Goal: Complete application form

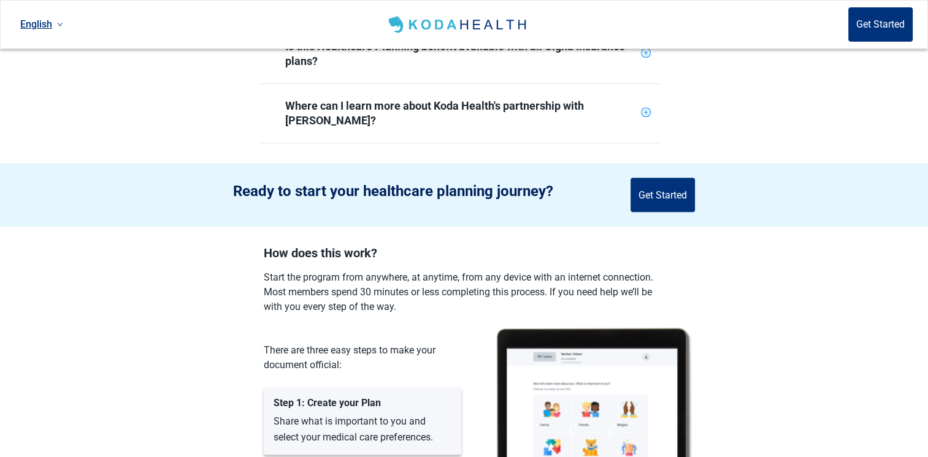
scroll to position [736, 0]
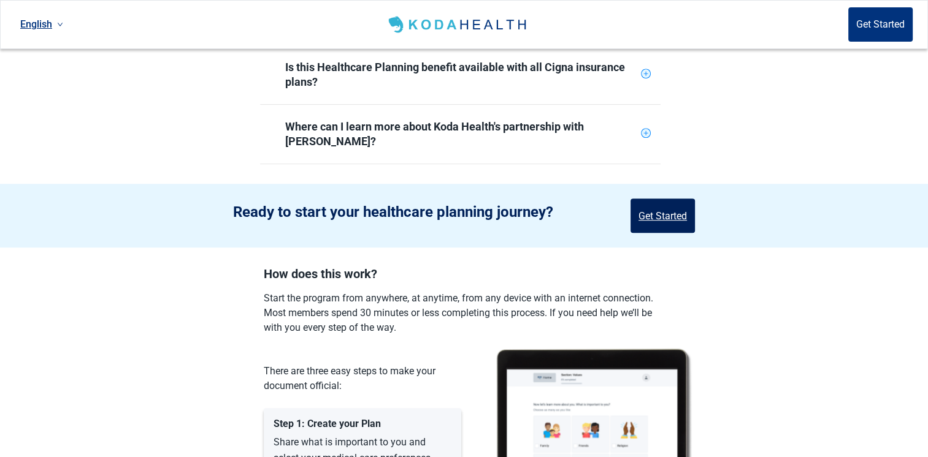
click at [653, 199] on button "Get Started" at bounding box center [662, 216] width 64 height 34
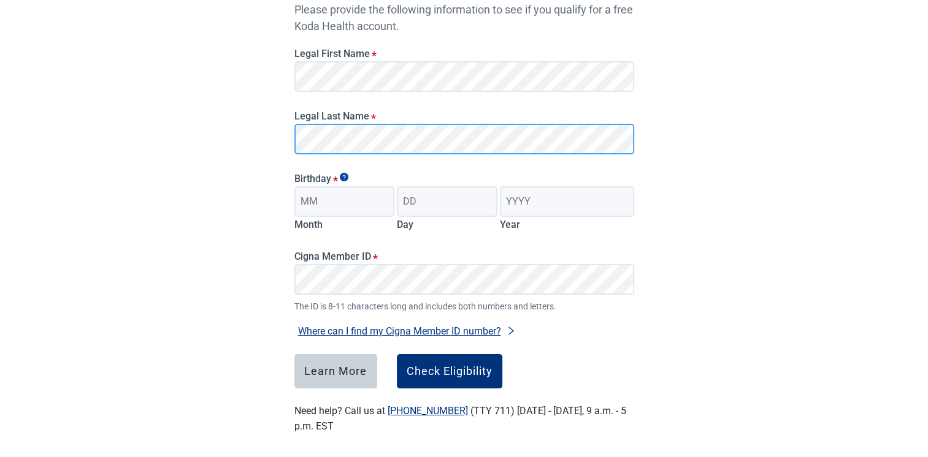
scroll to position [162, 0]
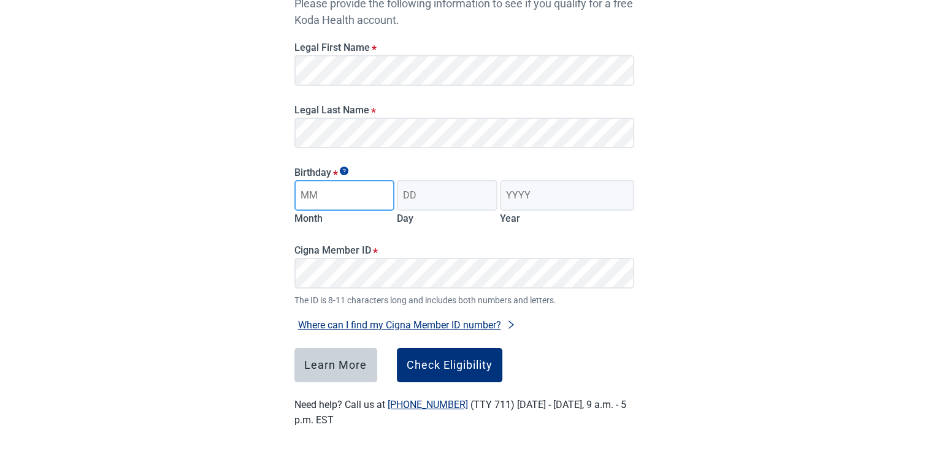
click at [314, 194] on input "Month" at bounding box center [344, 195] width 101 height 31
type input "11"
click at [417, 200] on input "Day" at bounding box center [447, 195] width 101 height 31
type input "08"
click at [511, 197] on input "Year" at bounding box center [567, 195] width 134 height 31
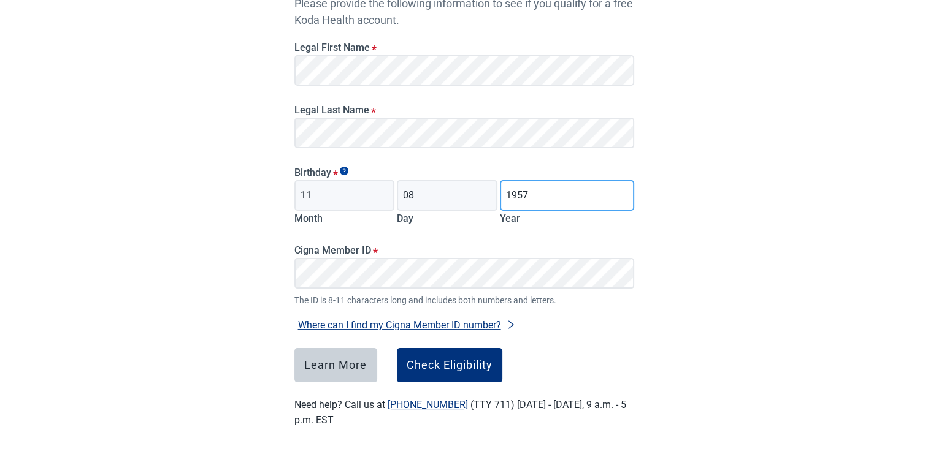
type input "1957"
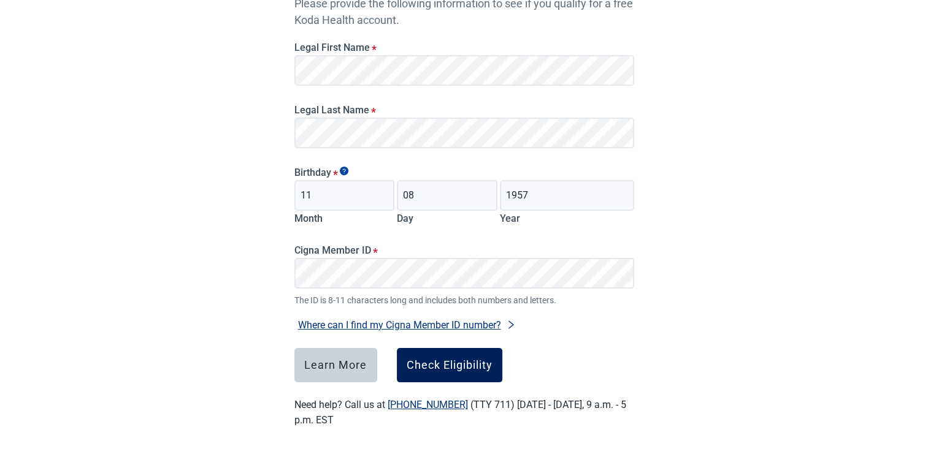
click at [474, 359] on div "Check Eligibility" at bounding box center [450, 365] width 86 height 12
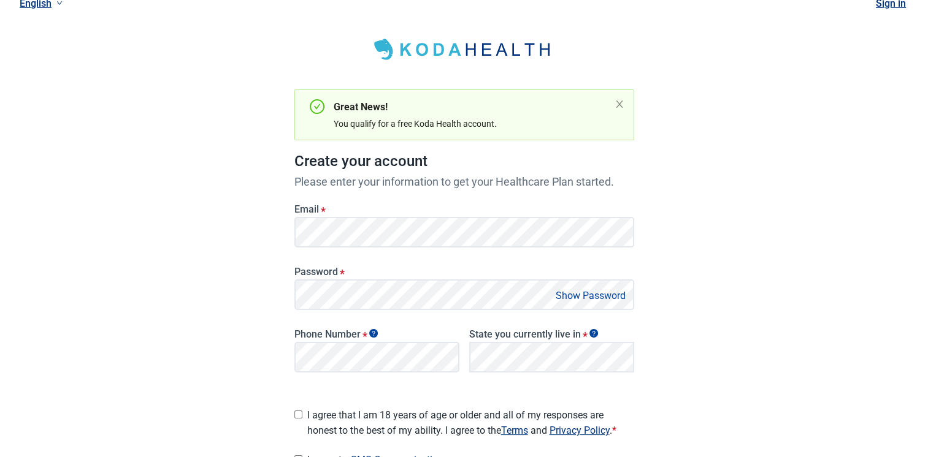
scroll to position [101, 0]
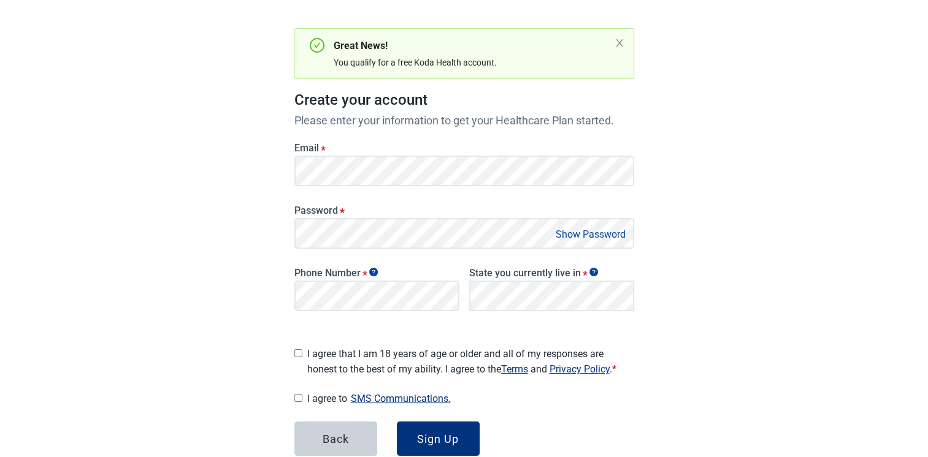
click at [716, 201] on div "Have Questions about Healthcare Planning? Learn More Here English Sign in Great…" at bounding box center [464, 215] width 928 height 632
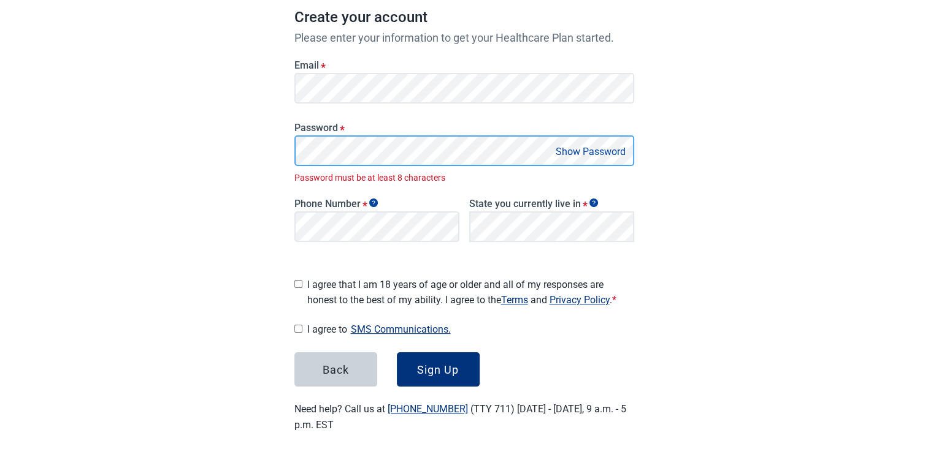
scroll to position [170, 0]
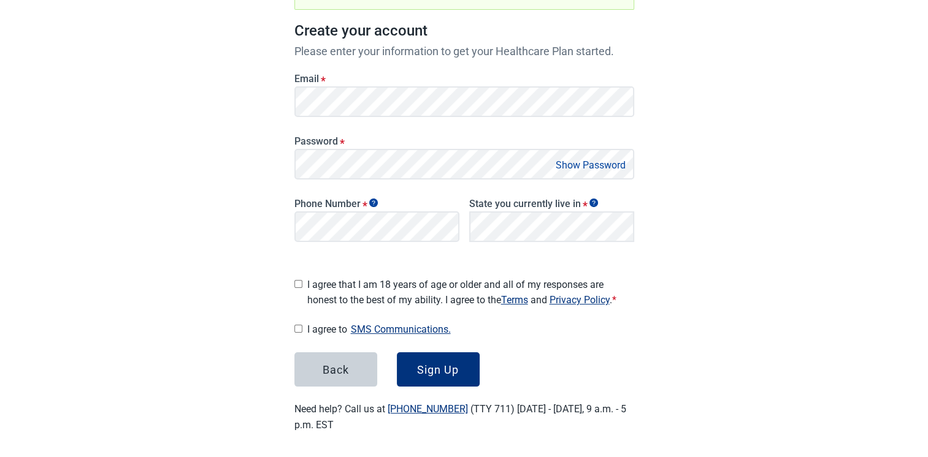
click at [616, 168] on button "Show Password" at bounding box center [590, 165] width 77 height 17
click at [706, 245] on div "Have Questions about Healthcare Planning? Learn More Here English Sign in Great…" at bounding box center [464, 146] width 928 height 632
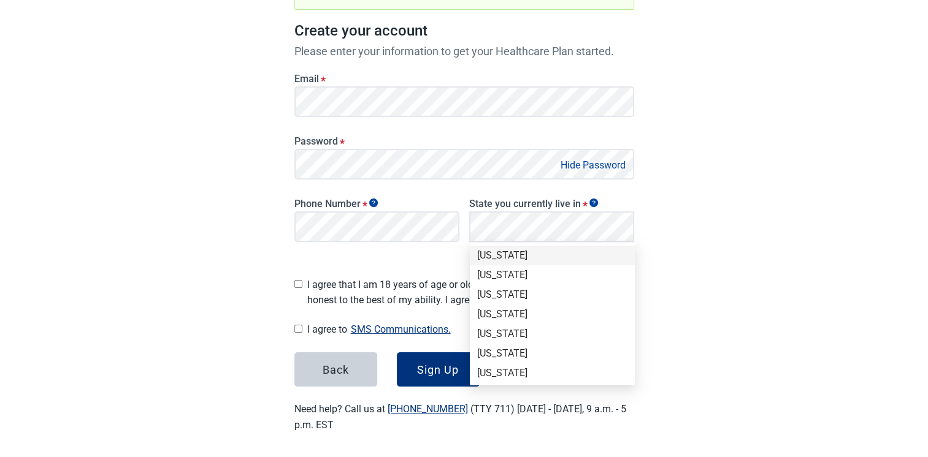
click at [511, 254] on div "[US_STATE]" at bounding box center [552, 255] width 150 height 13
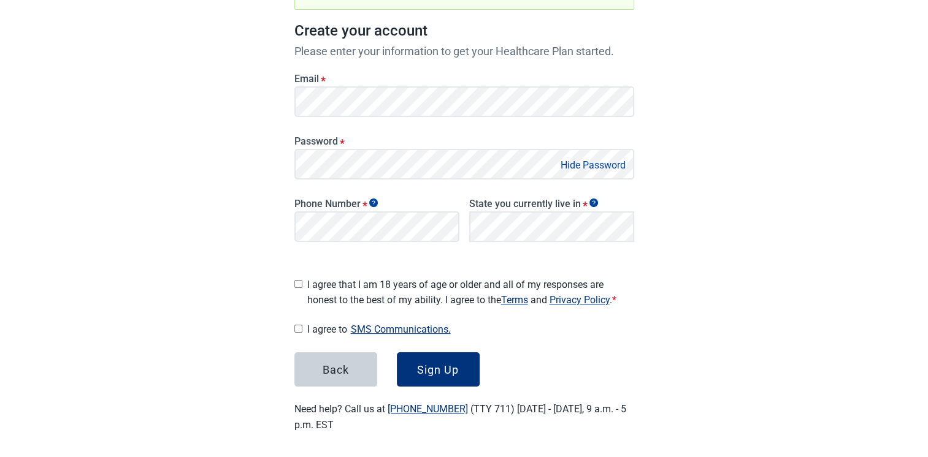
click at [302, 281] on input "I agree that I am 18 years of age or older and all of my responses are honest t…" at bounding box center [298, 284] width 8 height 8
checkbox input "true"
click at [294, 325] on input "I agree to SMS Communications." at bounding box center [298, 329] width 8 height 8
checkbox input "true"
click at [444, 369] on div "Sign Up" at bounding box center [438, 370] width 42 height 12
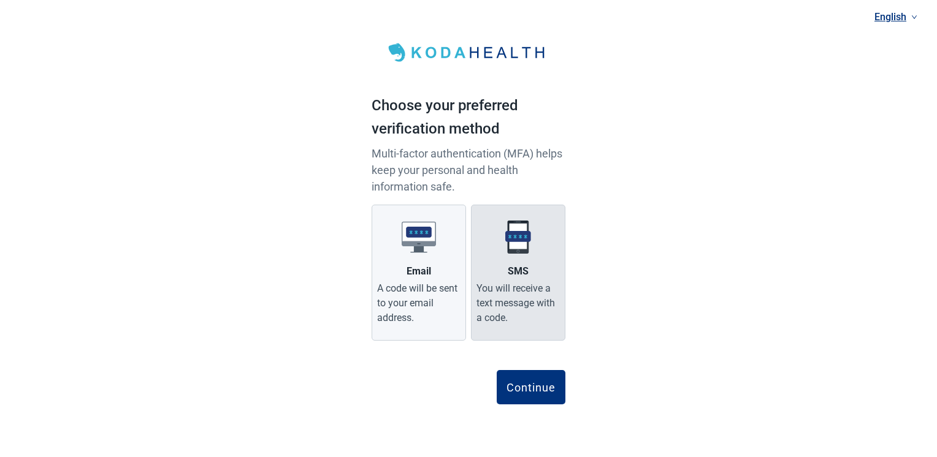
click at [510, 242] on img "Main content" at bounding box center [518, 237] width 34 height 34
click at [0, 0] on input "SMS You will receive a text message with a code." at bounding box center [0, 0] width 0 height 0
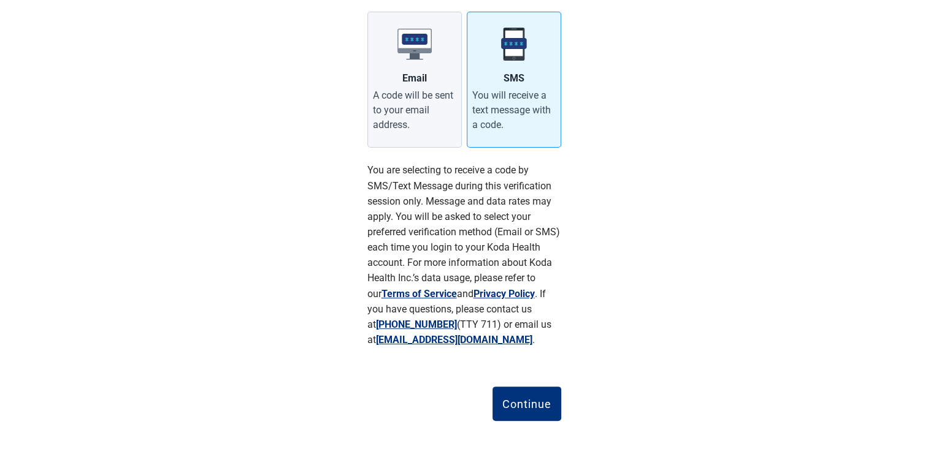
scroll to position [196, 0]
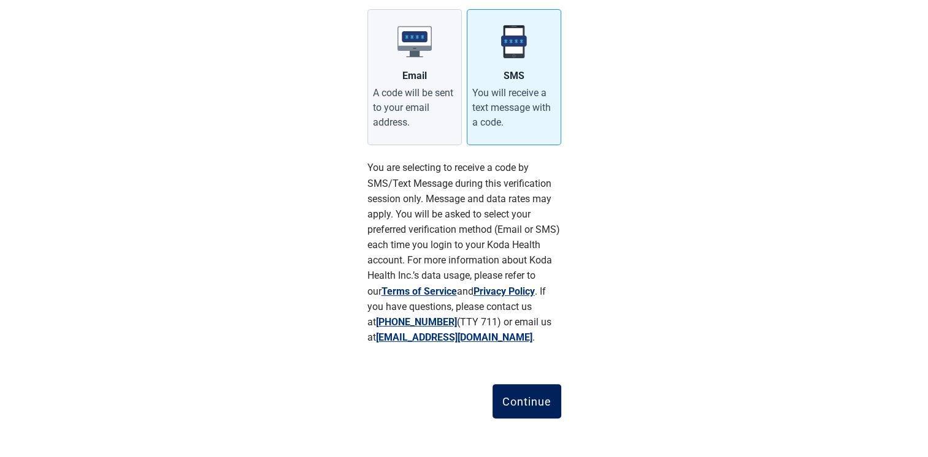
click at [537, 405] on div "Continue" at bounding box center [526, 402] width 49 height 12
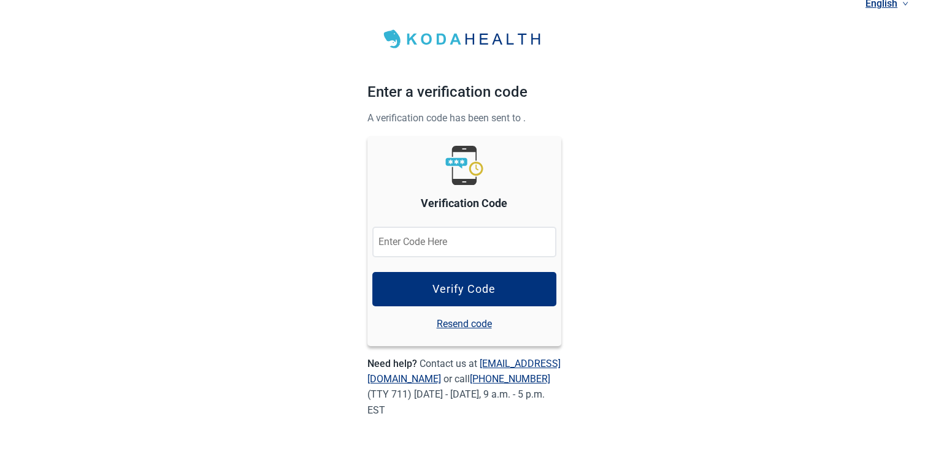
scroll to position [12, 0]
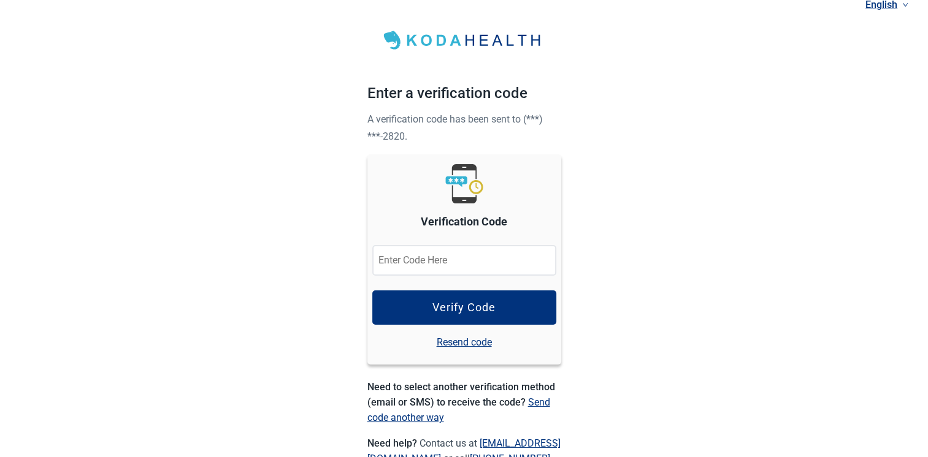
click at [391, 260] on input "Verification Code" at bounding box center [464, 260] width 184 height 31
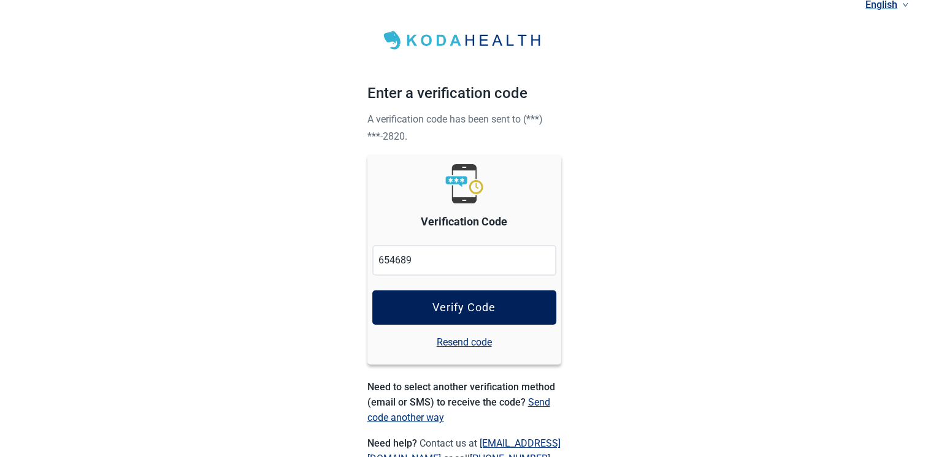
type input "654689"
click at [481, 307] on div "Verify Code" at bounding box center [463, 308] width 63 height 12
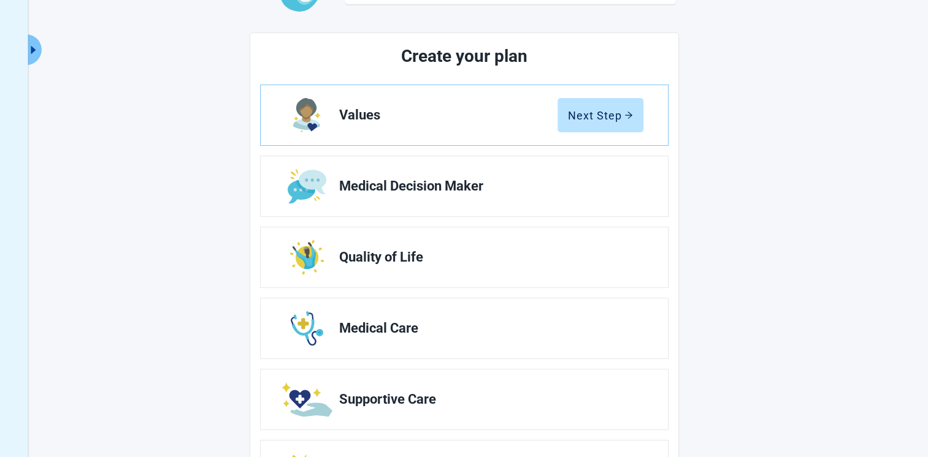
scroll to position [123, 0]
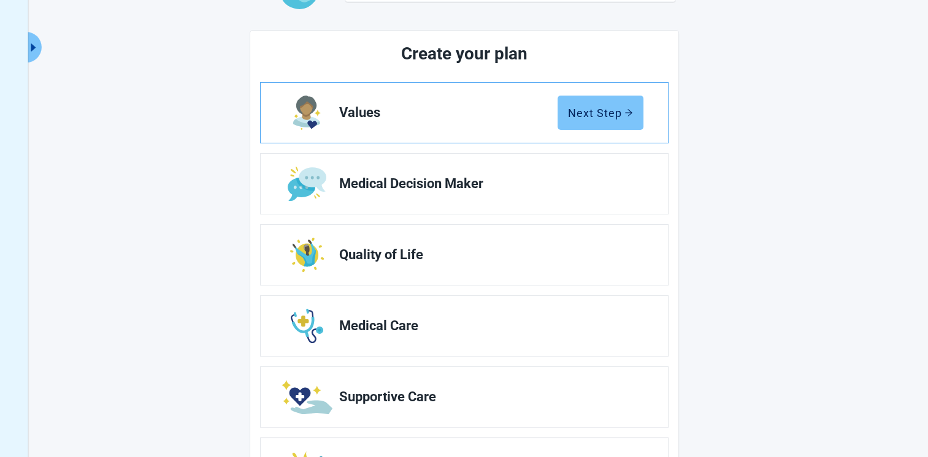
click at [609, 123] on button "Next Step" at bounding box center [600, 113] width 86 height 34
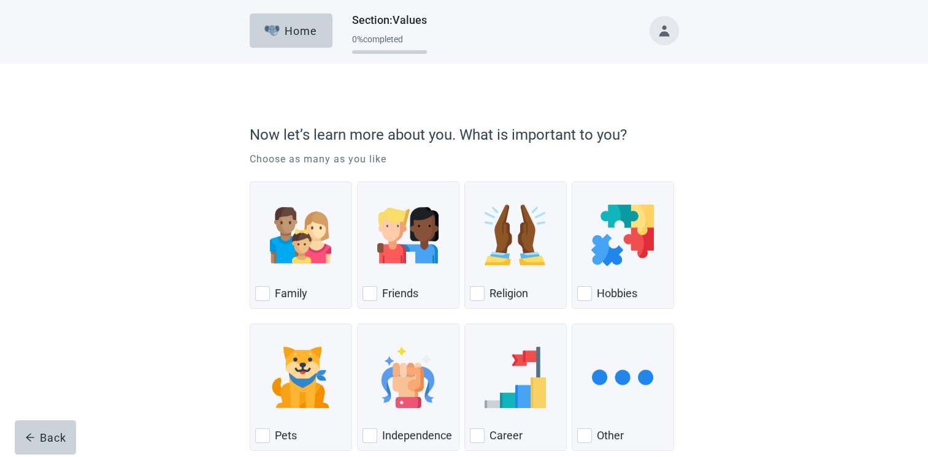
scroll to position [61, 0]
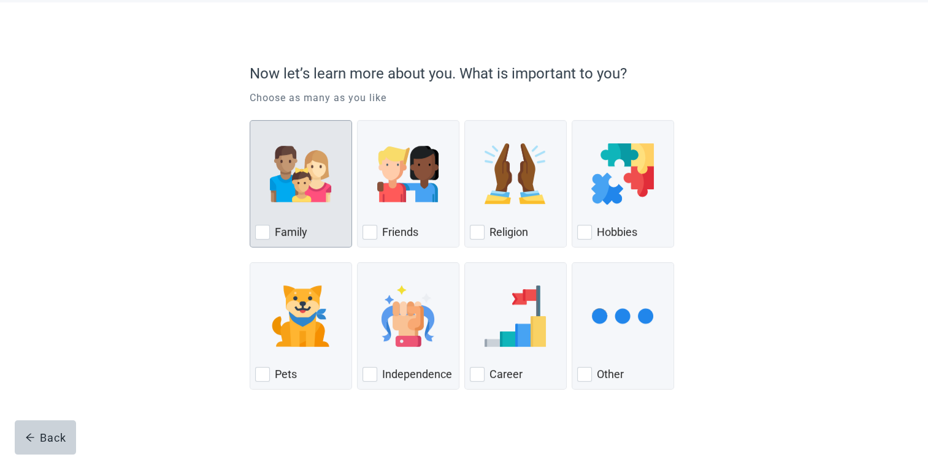
click at [262, 227] on div "Family, checkbox, not checked" at bounding box center [262, 232] width 15 height 15
click at [250, 121] on input "Family" at bounding box center [250, 120] width 1 height 1
checkbox input "true"
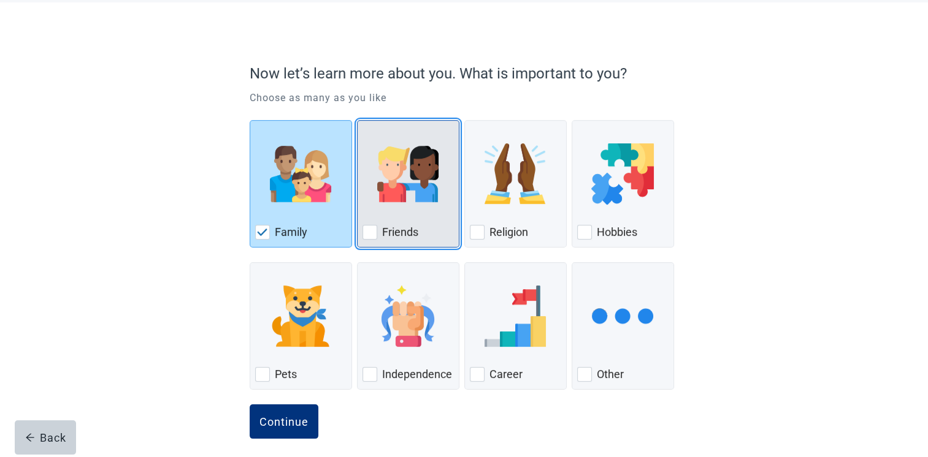
click at [363, 231] on div "Friends, checkbox, not checked" at bounding box center [369, 232] width 15 height 15
click at [357, 121] on input "Friends" at bounding box center [357, 120] width 1 height 1
checkbox input "true"
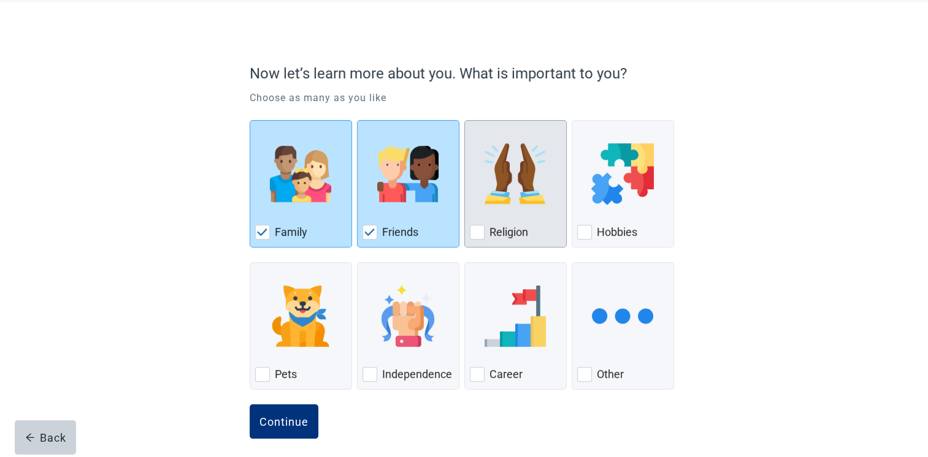
click at [476, 233] on div "Religion, checkbox, not checked" at bounding box center [477, 232] width 15 height 15
click at [465, 121] on input "Religion" at bounding box center [464, 120] width 1 height 1
checkbox input "true"
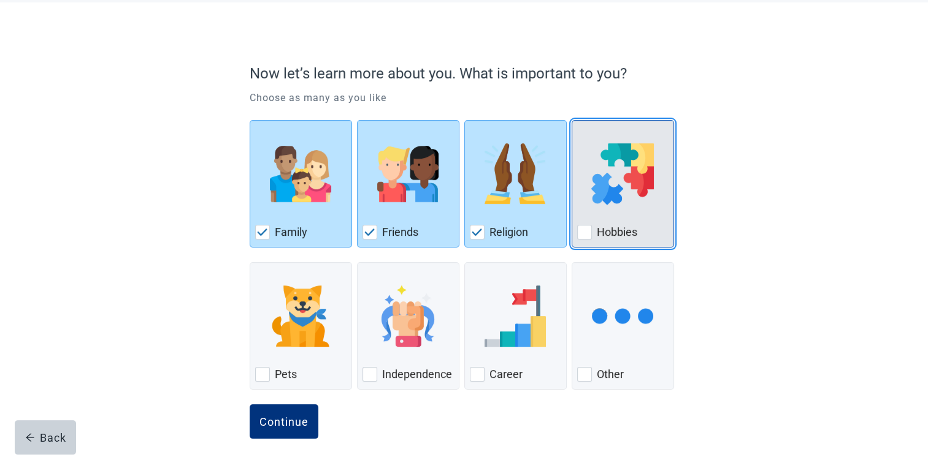
click at [584, 233] on div "Hobbies, checkbox, not checked" at bounding box center [584, 232] width 15 height 15
click at [572, 121] on input "Hobbies" at bounding box center [571, 120] width 1 height 1
checkbox input "true"
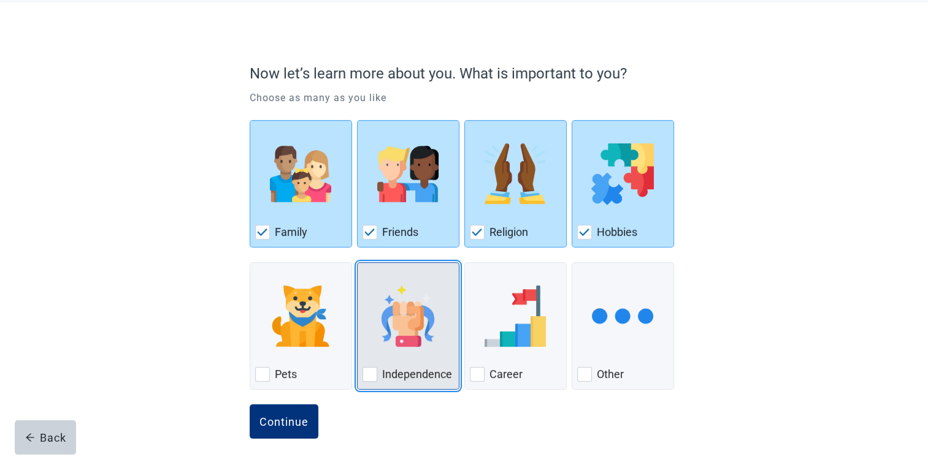
click at [362, 373] on div "Independence, checkbox, not checked" at bounding box center [369, 374] width 15 height 15
click at [357, 263] on input "Independence" at bounding box center [357, 262] width 1 height 1
checkbox input "true"
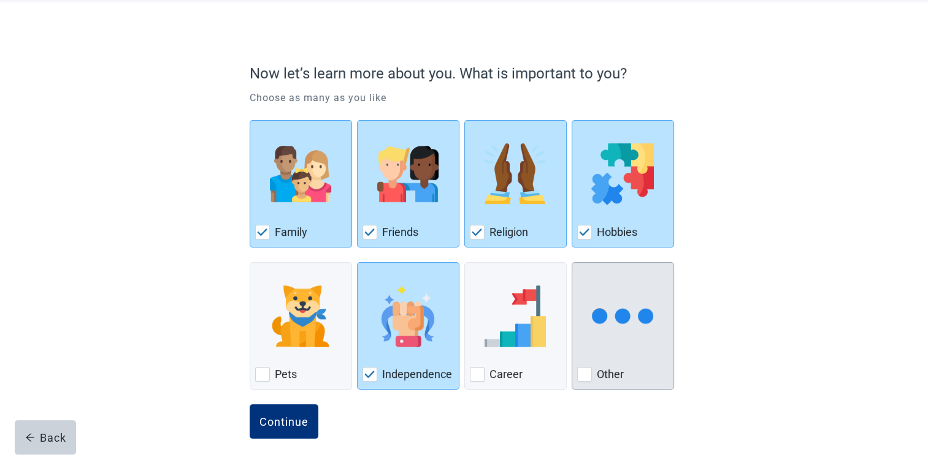
click at [581, 372] on div "Other, checkbox, not checked" at bounding box center [584, 374] width 15 height 15
click at [572, 263] on input "Other" at bounding box center [571, 262] width 1 height 1
checkbox input "true"
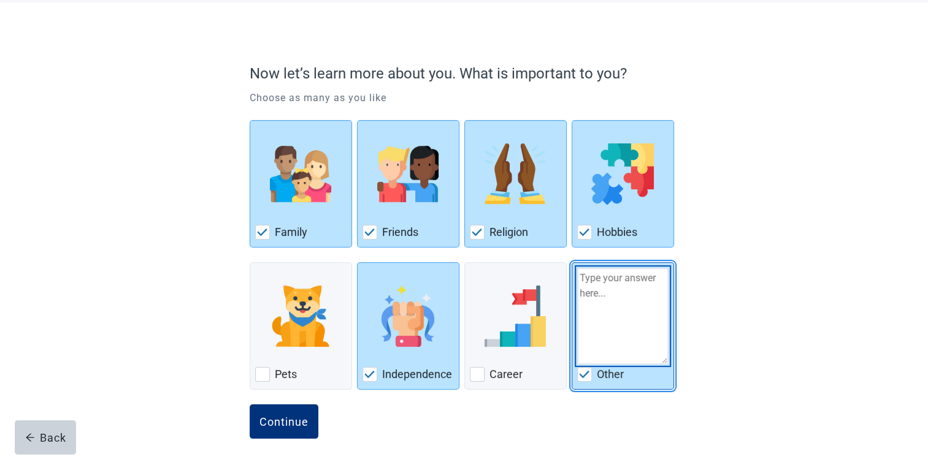
click at [608, 296] on textarea "Other" at bounding box center [622, 316] width 91 height 97
type textarea "Freedom"
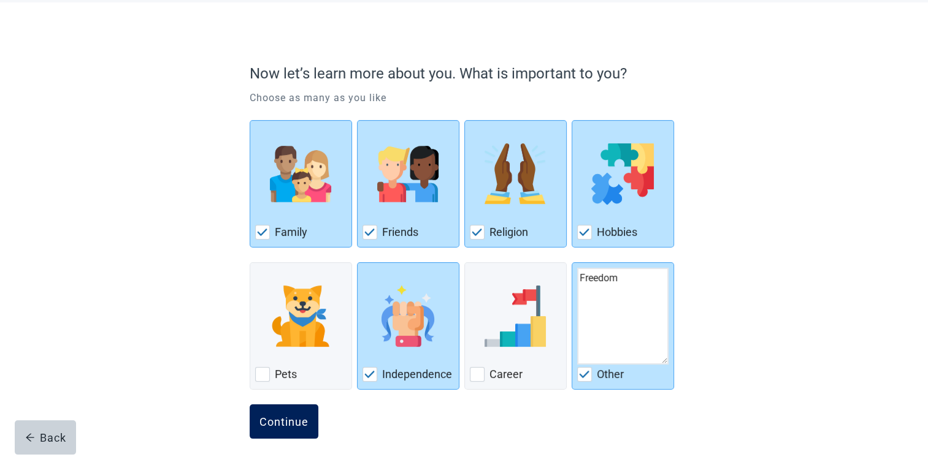
click at [295, 416] on div "Continue" at bounding box center [283, 422] width 49 height 12
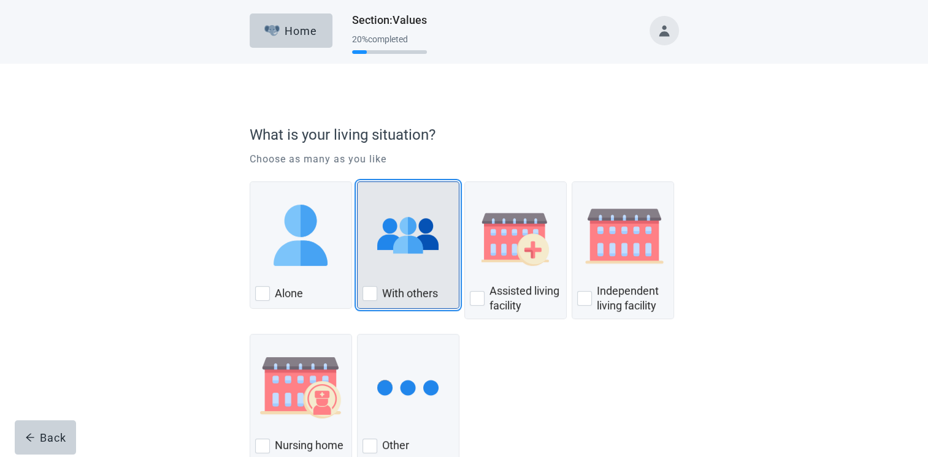
click at [363, 294] on div "With Others, checkbox, not checked" at bounding box center [369, 293] width 15 height 15
click at [357, 182] on input "With others" at bounding box center [357, 182] width 1 height 1
checkbox input "true"
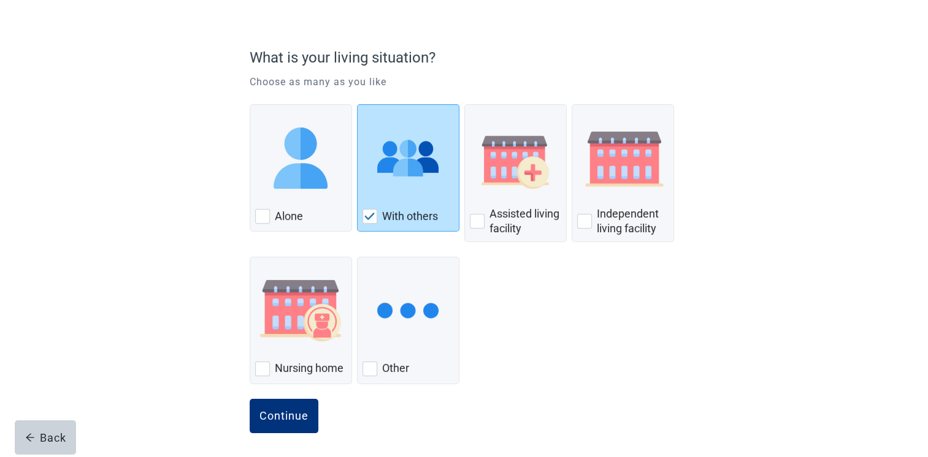
scroll to position [79, 0]
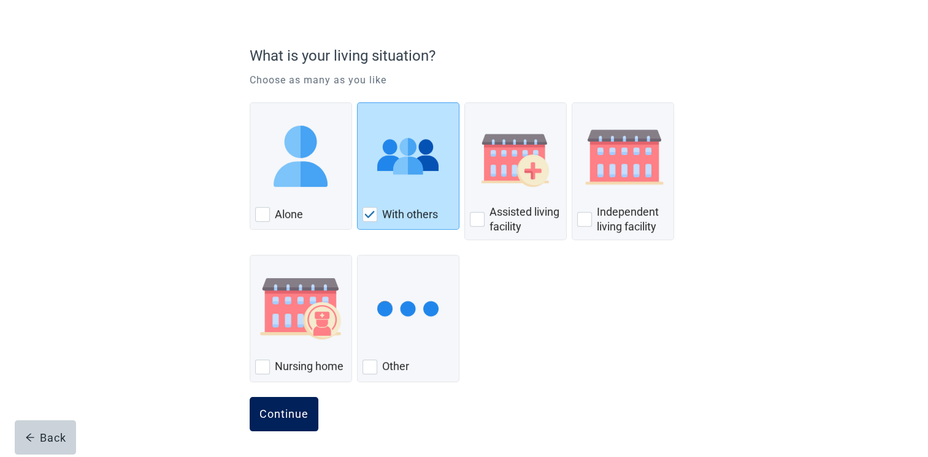
click at [303, 418] on div "Continue" at bounding box center [283, 414] width 49 height 12
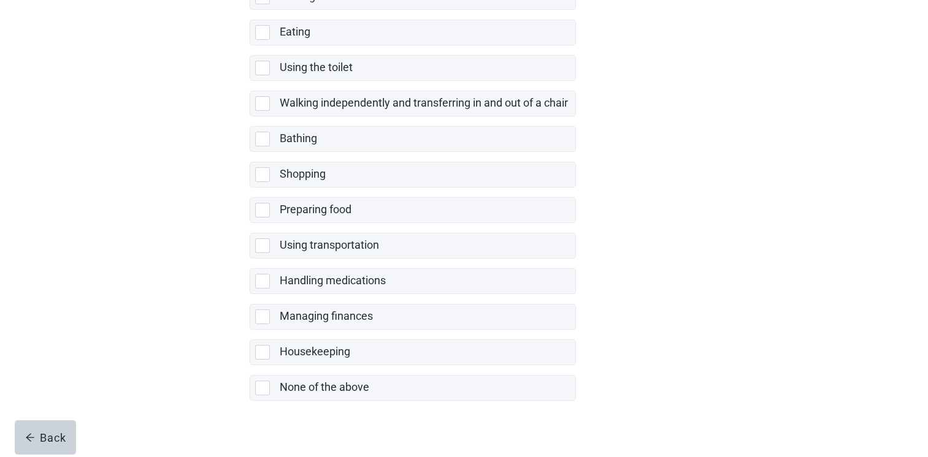
scroll to position [218, 0]
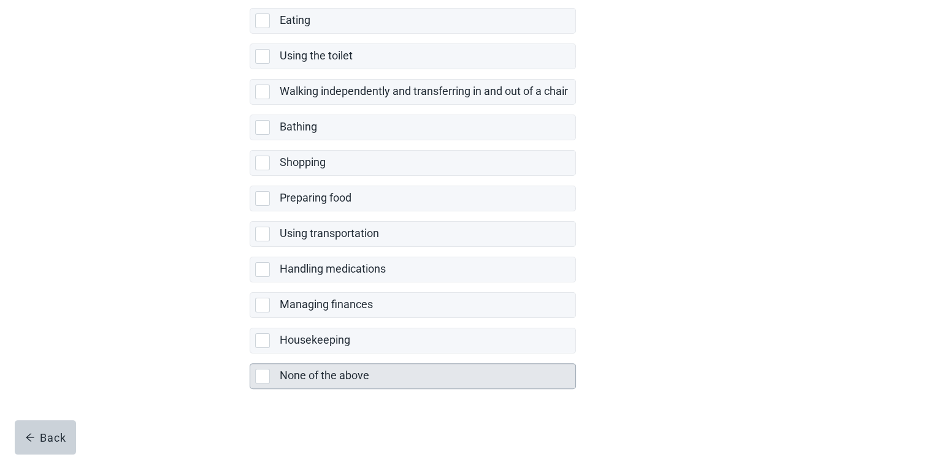
click at [265, 374] on div "None of the above, checkbox, not selected" at bounding box center [262, 376] width 15 height 15
click at [250, 354] on input "None of the above" at bounding box center [250, 354] width 1 height 1
checkbox input "true"
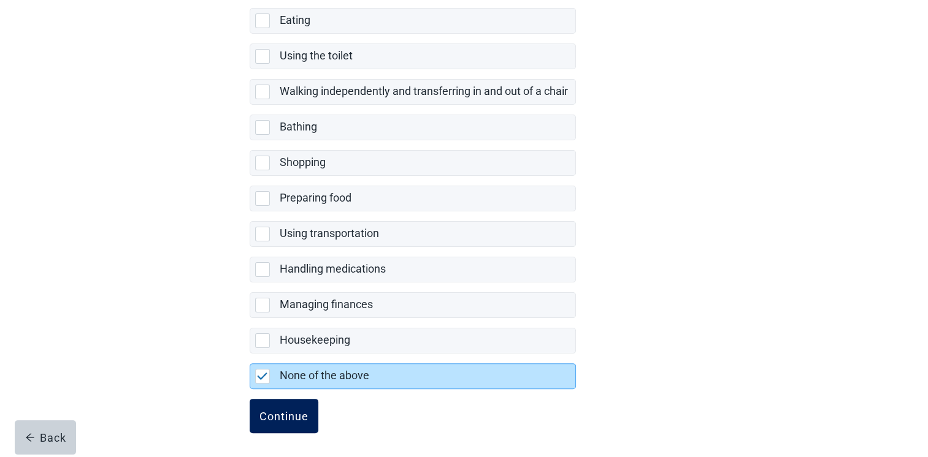
click at [289, 411] on div "Continue" at bounding box center [283, 416] width 49 height 12
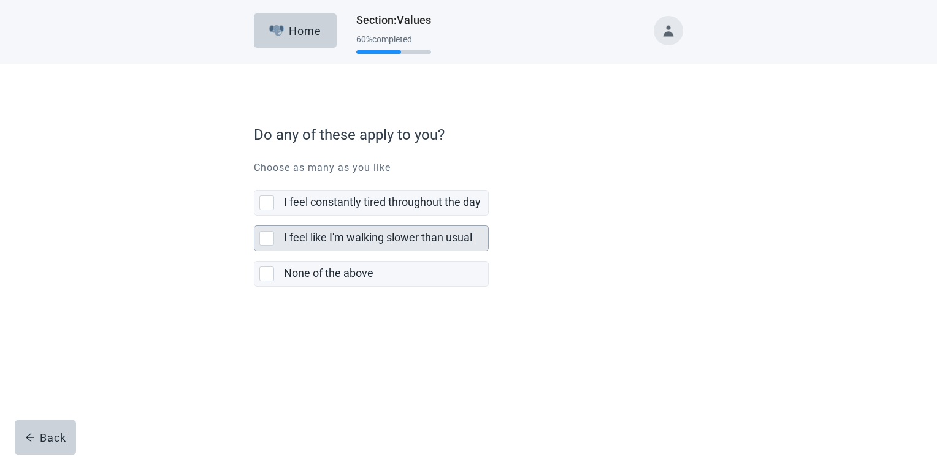
click at [261, 242] on div "I feel like I'm walking slower than usual, checkbox, not selected" at bounding box center [266, 238] width 15 height 15
click at [254, 216] on input "I feel like I'm walking slower than usual" at bounding box center [254, 216] width 1 height 1
checkbox input "true"
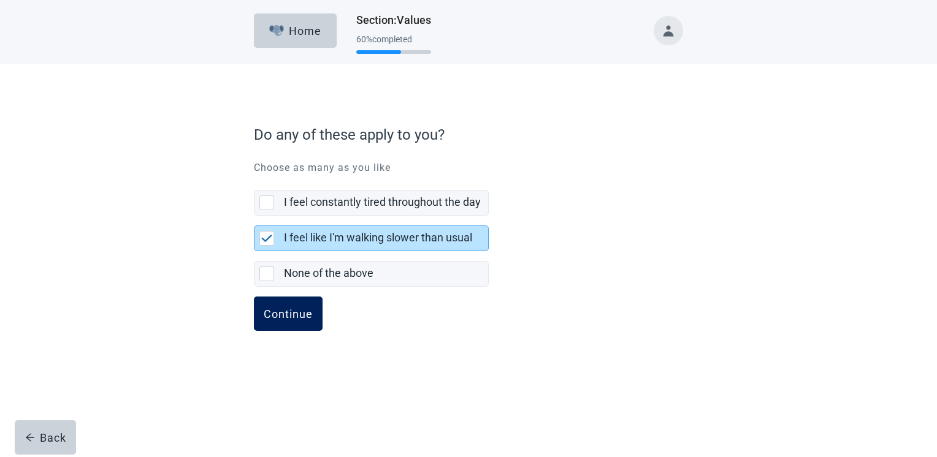
click at [287, 313] on div "Continue" at bounding box center [288, 314] width 49 height 12
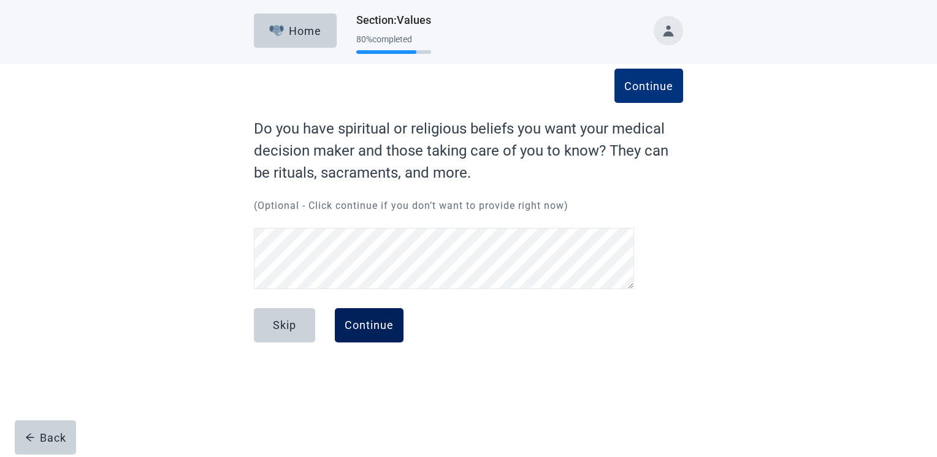
click at [367, 319] on div "Continue" at bounding box center [369, 325] width 49 height 12
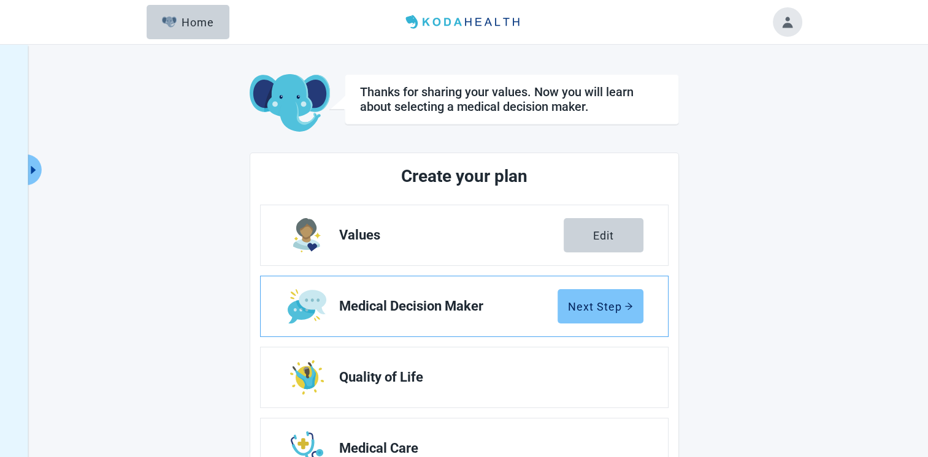
click at [597, 313] on button "Next Step" at bounding box center [600, 306] width 86 height 34
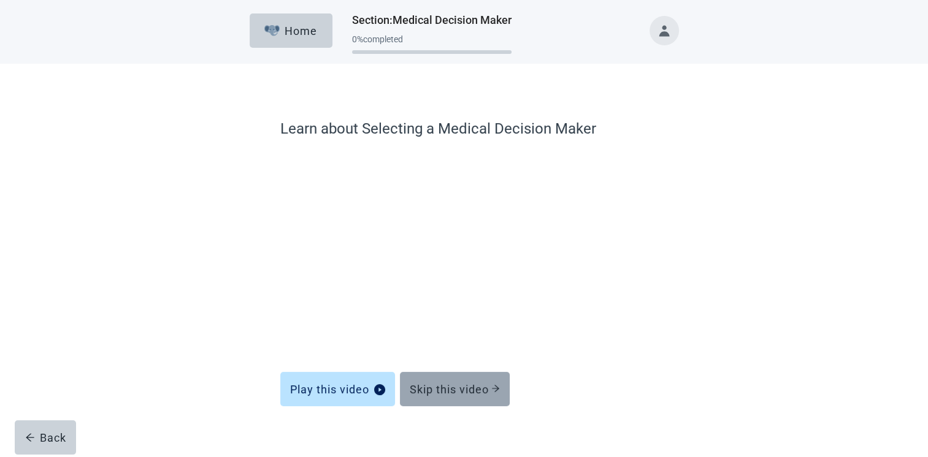
click at [457, 383] on div "Skip this video" at bounding box center [455, 389] width 90 height 12
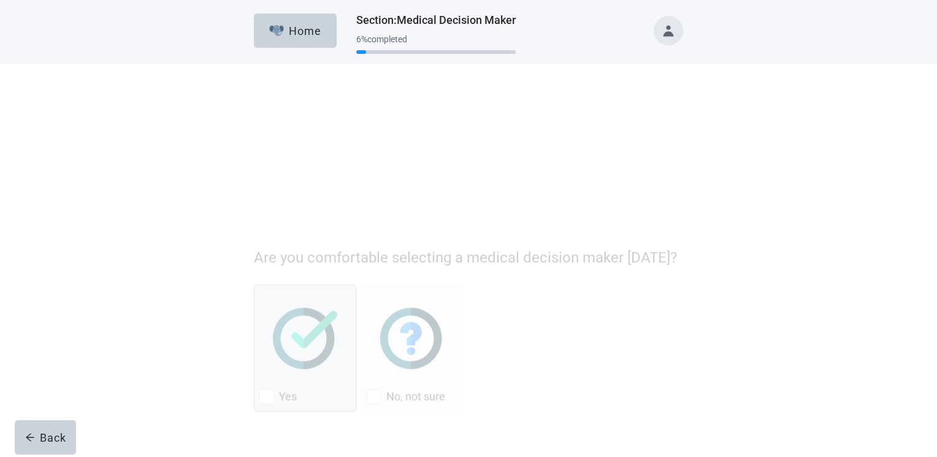
click at [261, 276] on div "Yes, checkbox, not checked" at bounding box center [266, 274] width 15 height 15
click at [254, 162] on input "Yes" at bounding box center [254, 162] width 1 height 1
checkbox input "true"
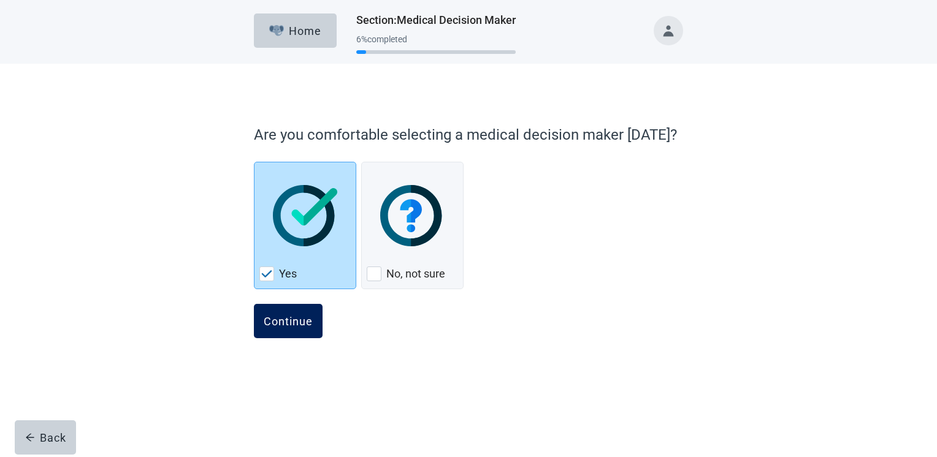
click at [282, 327] on div "Continue" at bounding box center [288, 321] width 49 height 12
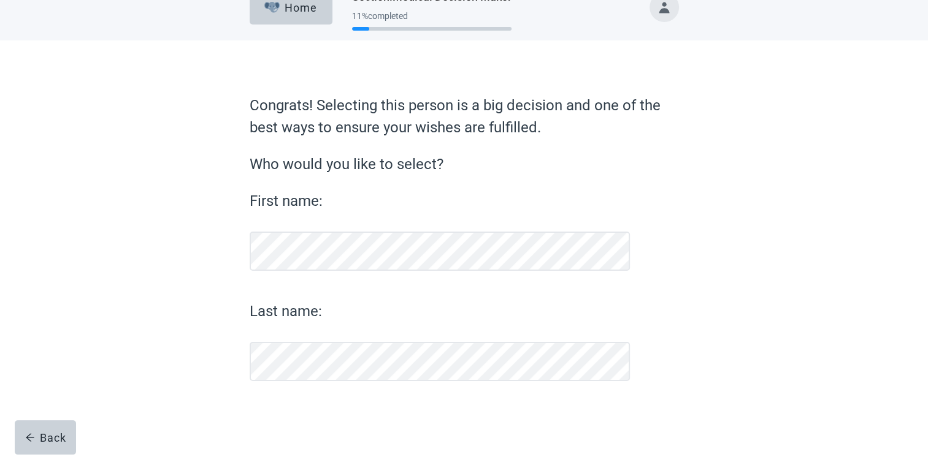
scroll to position [23, 0]
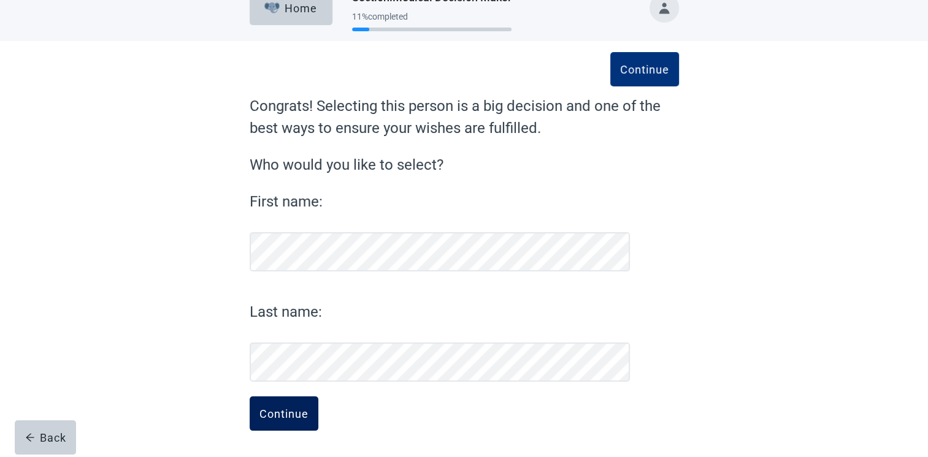
click at [303, 418] on div "Continue" at bounding box center [283, 414] width 49 height 12
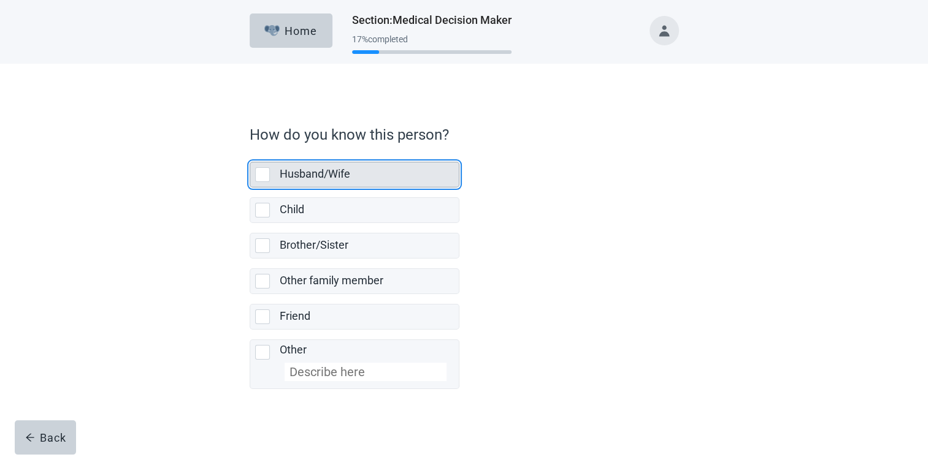
click at [261, 174] on div "Husband/Wife, checkbox, not selected" at bounding box center [262, 174] width 15 height 15
click at [250, 153] on input "Husband/Wife" at bounding box center [250, 152] width 1 height 1
checkbox input "true"
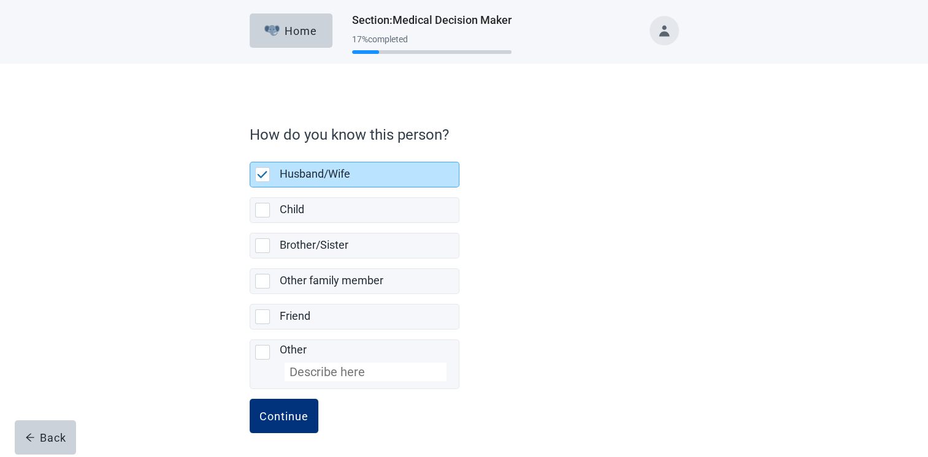
scroll to position [1, 0]
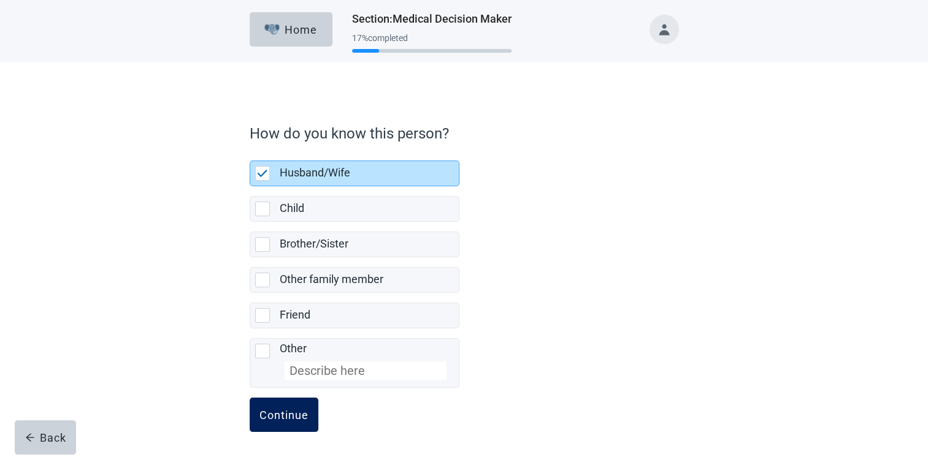
click at [285, 406] on button "Continue" at bounding box center [284, 415] width 69 height 34
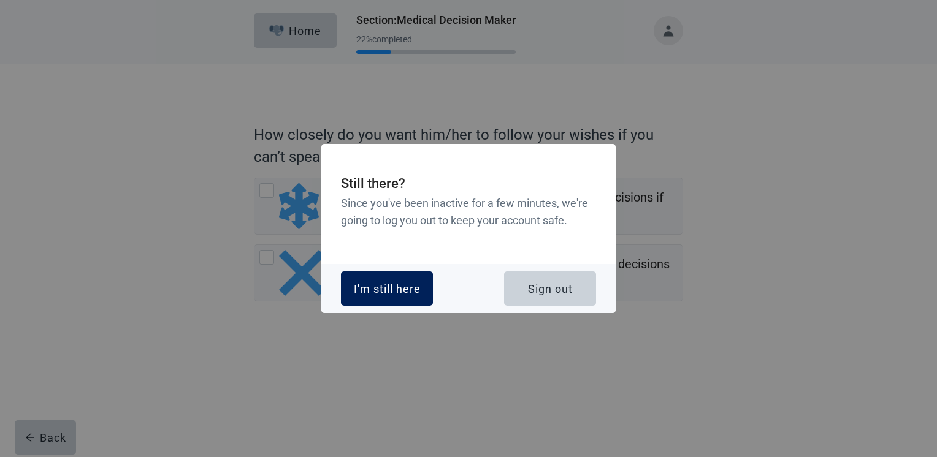
click at [380, 285] on div "I'm still here" at bounding box center [387, 289] width 67 height 12
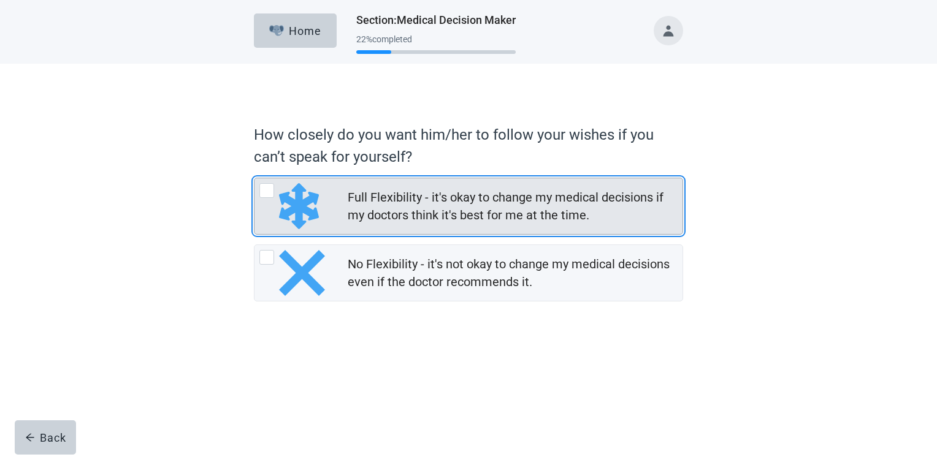
click at [266, 193] on div "Full Flexibility - it's okay to change my medical decisions if my doctors think…" at bounding box center [266, 190] width 15 height 15
click at [254, 178] on input "Full Flexibility - it's okay to change my medical decisions if my doctors think…" at bounding box center [254, 178] width 1 height 1
radio input "true"
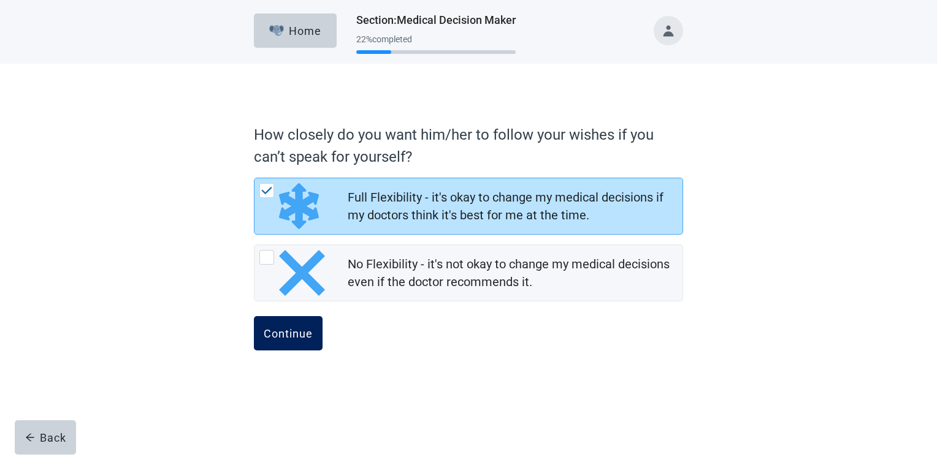
click at [292, 339] on div "Continue" at bounding box center [288, 333] width 49 height 12
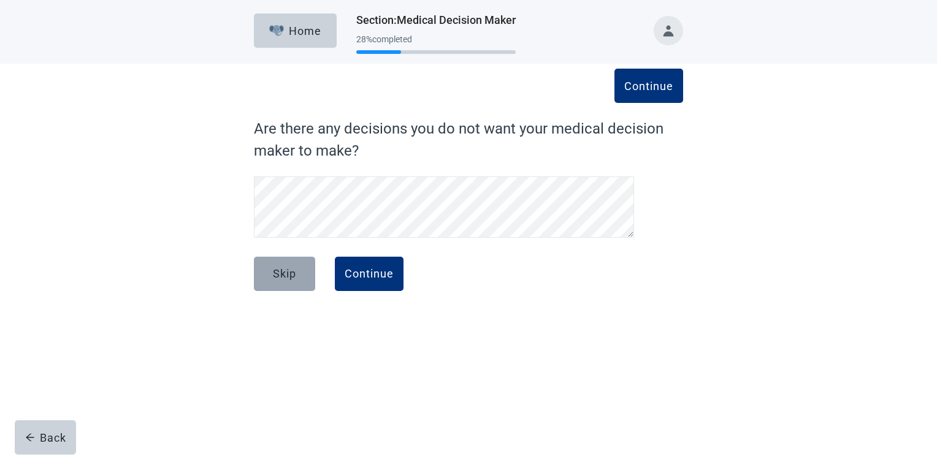
click at [304, 274] on button "Skip" at bounding box center [284, 274] width 61 height 34
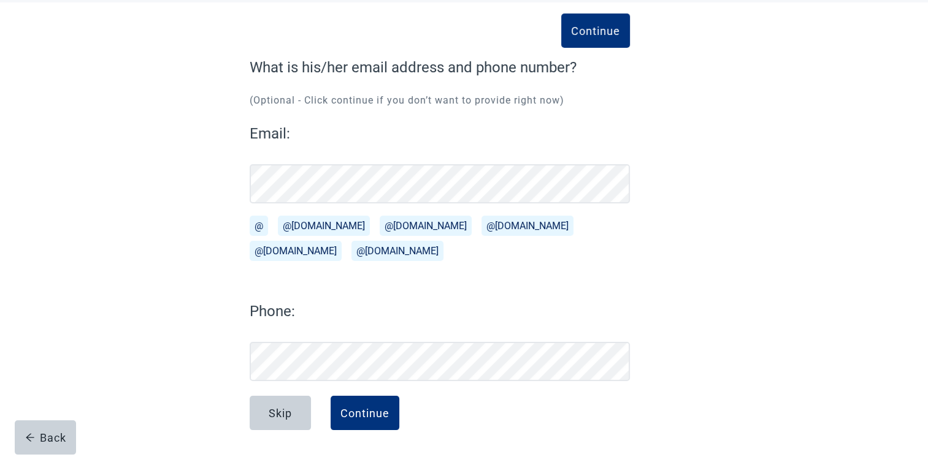
scroll to position [61, 0]
click at [357, 417] on div "Continue" at bounding box center [364, 413] width 49 height 12
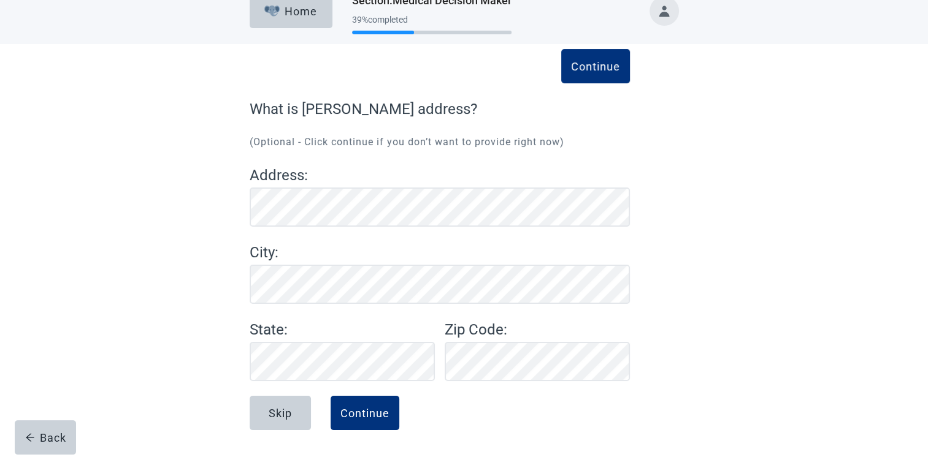
scroll to position [20, 0]
click at [373, 411] on div "Continue" at bounding box center [364, 413] width 49 height 12
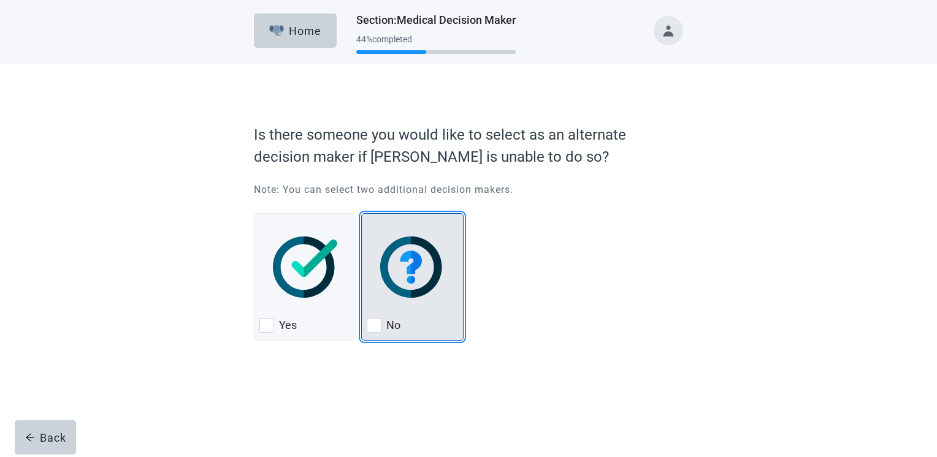
click at [370, 326] on div "No, checkbox, not checked" at bounding box center [374, 325] width 15 height 15
click at [362, 214] on input "No" at bounding box center [361, 213] width 1 height 1
checkbox input "true"
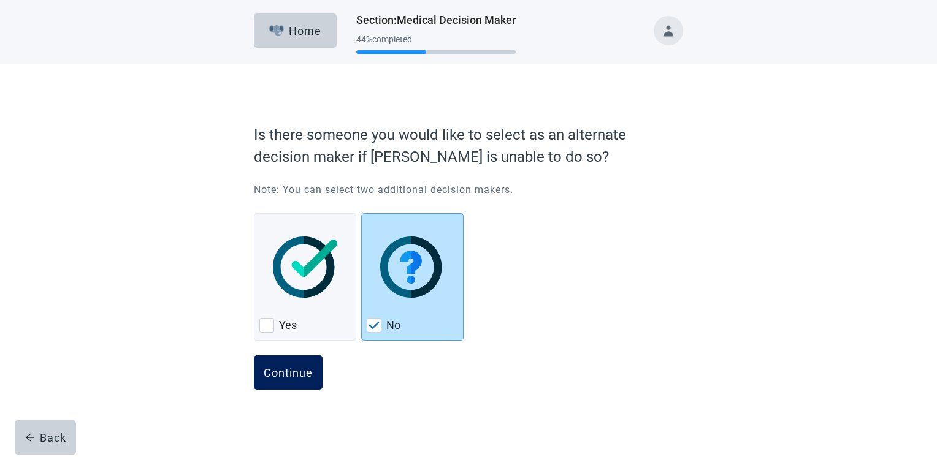
click at [288, 375] on div "Continue" at bounding box center [288, 373] width 49 height 12
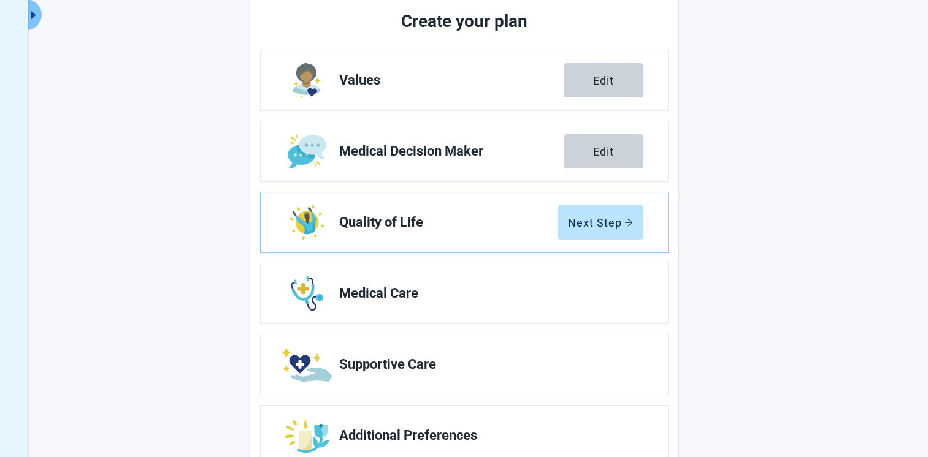
scroll to position [184, 0]
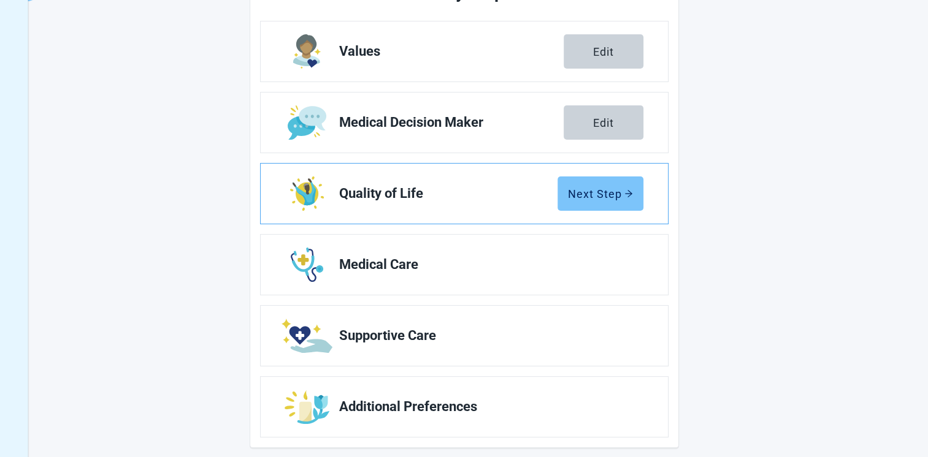
click at [611, 195] on div "Next Step" at bounding box center [600, 194] width 65 height 12
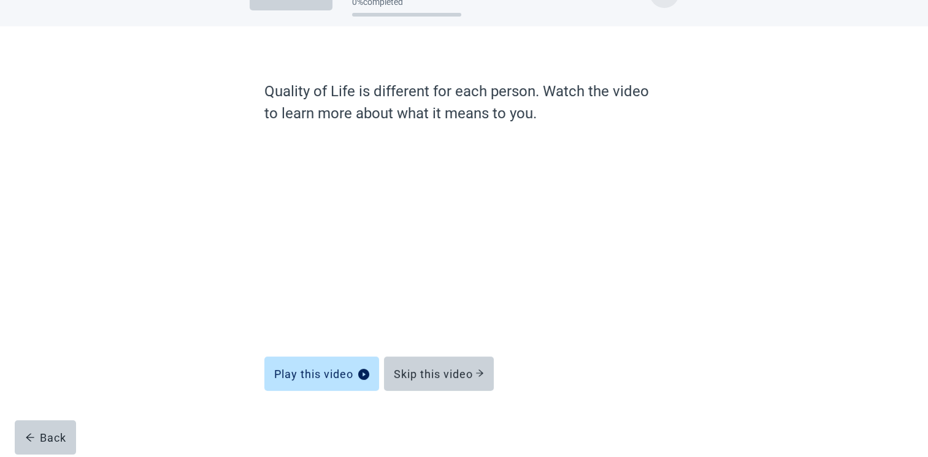
scroll to position [37, 0]
click at [458, 381] on button "Skip this video" at bounding box center [439, 374] width 110 height 34
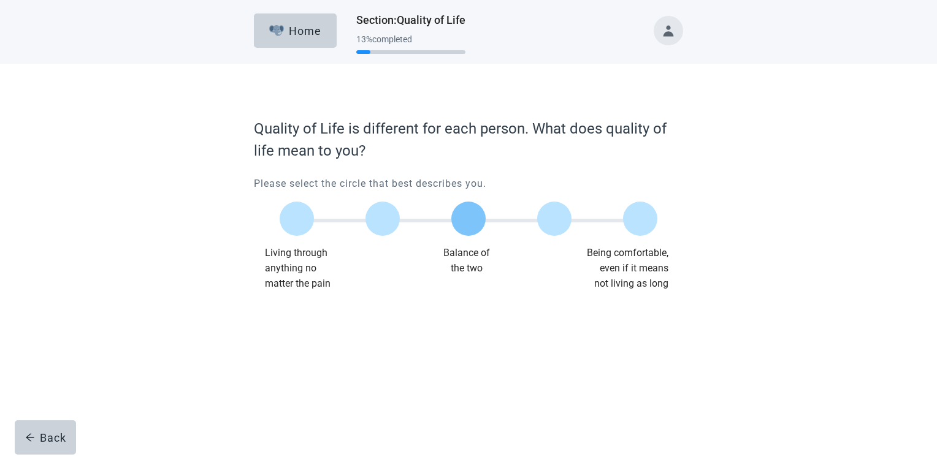
click at [473, 224] on label "Main content" at bounding box center [468, 219] width 34 height 34
click at [468, 219] on input "Quality of life scale: 50 out of 100. Balance of the two" at bounding box center [468, 219] width 0 height 0
click at [300, 325] on button "Continue" at bounding box center [288, 316] width 69 height 34
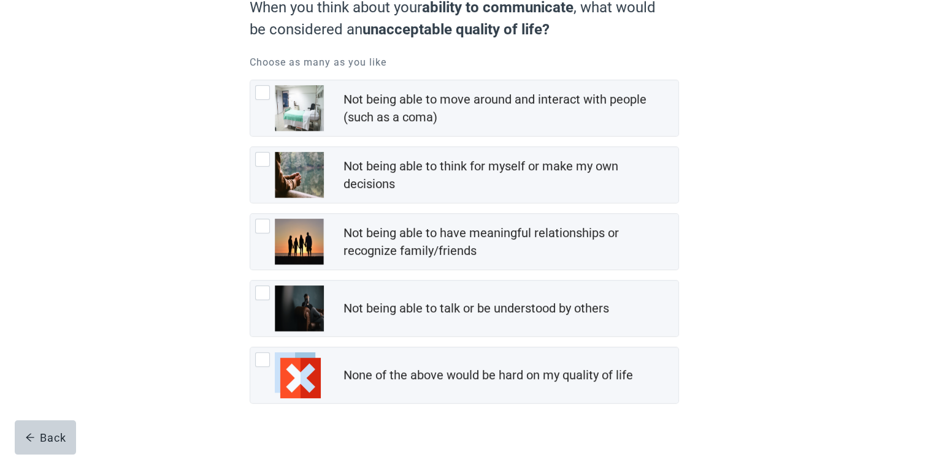
scroll to position [148, 0]
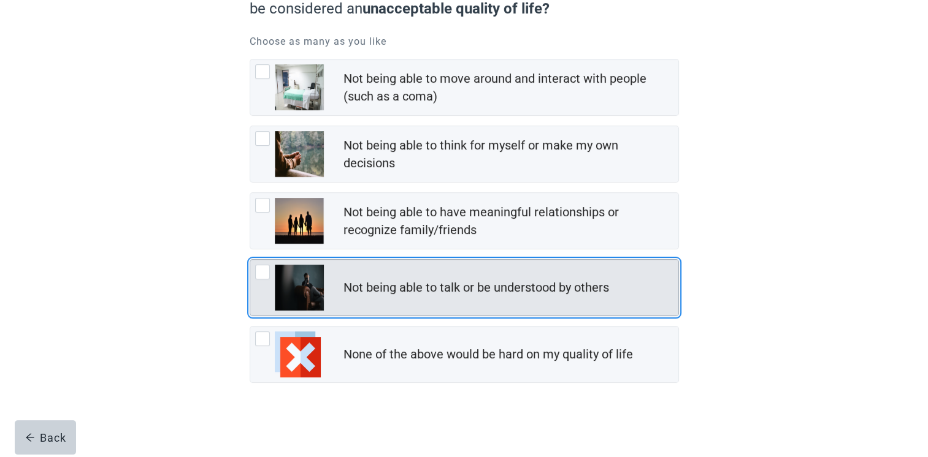
click at [261, 273] on div "Not being able to talk or be understood by others, checkbox, not checked" at bounding box center [262, 272] width 15 height 15
click at [250, 260] on input "Not being able to talk or be understood by others" at bounding box center [250, 259] width 1 height 1
checkbox input "true"
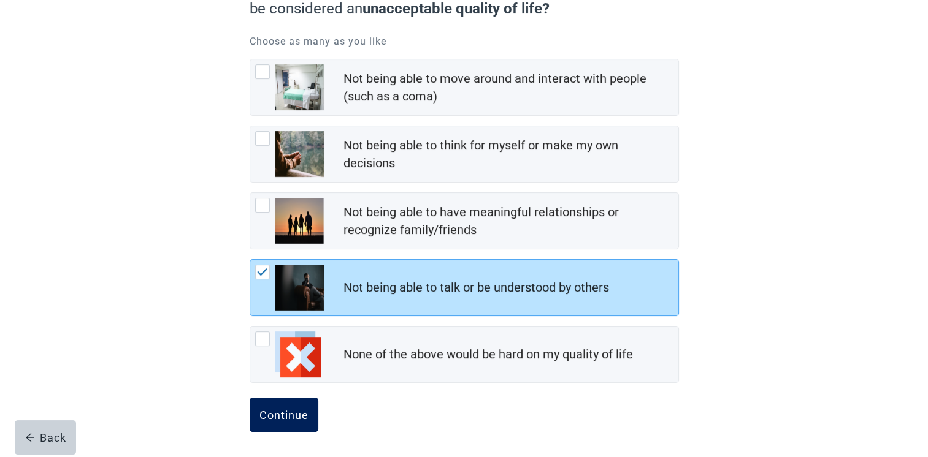
click at [278, 416] on div "Continue" at bounding box center [283, 415] width 49 height 12
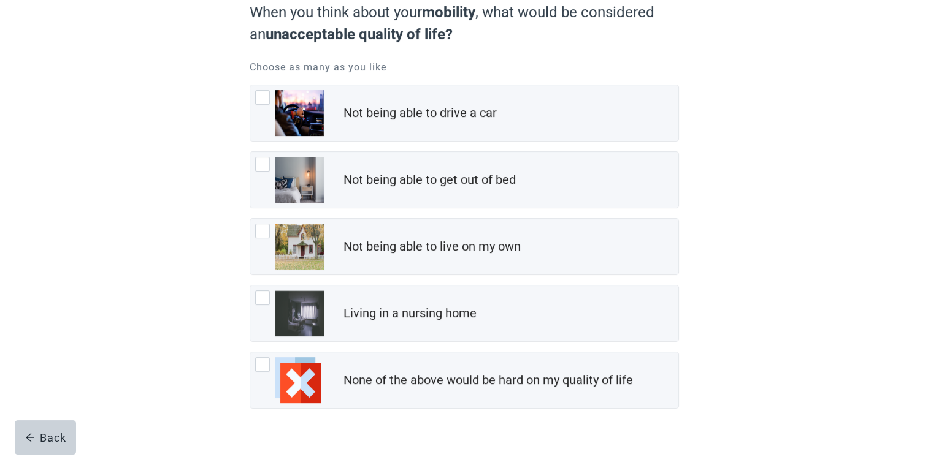
scroll to position [148, 0]
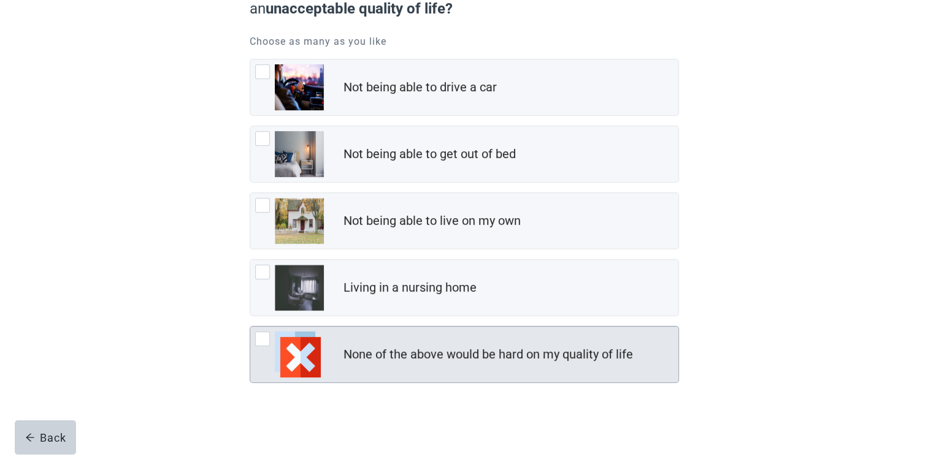
click at [258, 338] on div "None of the above would be hard on my quality of life, checkbox, not checked" at bounding box center [262, 339] width 15 height 15
click at [250, 327] on input "None of the above would be hard on my quality of life" at bounding box center [250, 326] width 1 height 1
checkbox input "true"
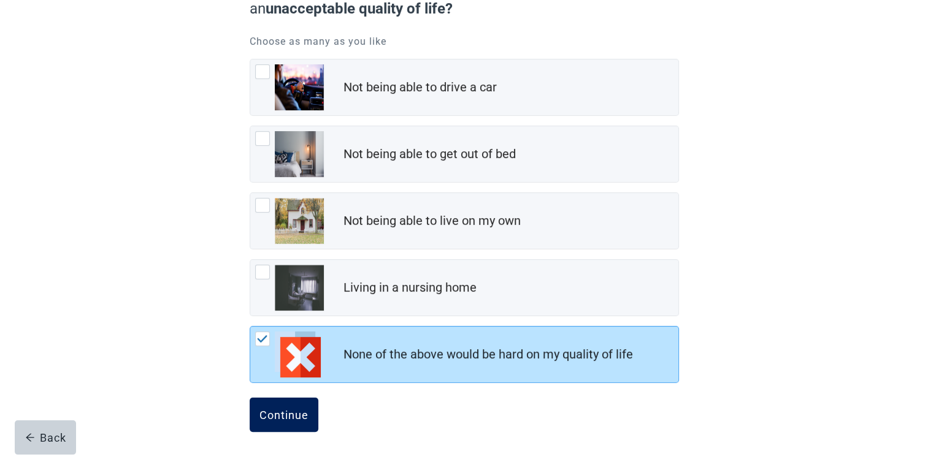
click at [282, 412] on div "Continue" at bounding box center [283, 415] width 49 height 12
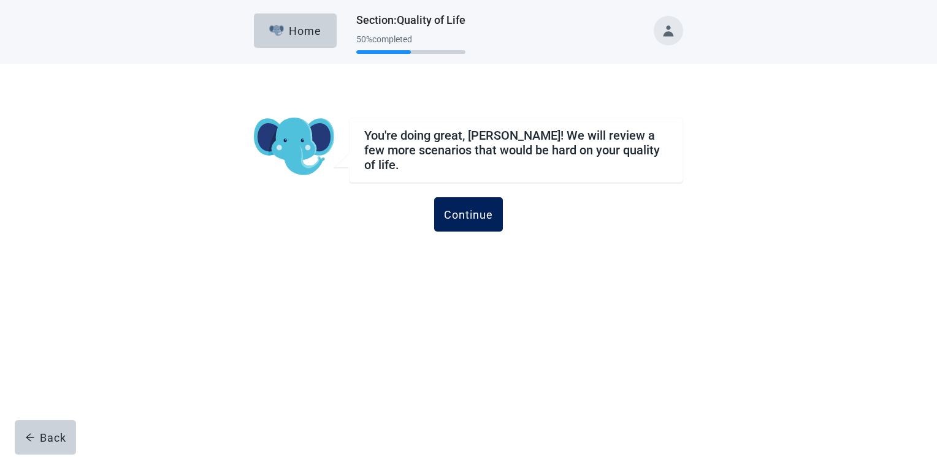
click at [474, 215] on button "Continue" at bounding box center [468, 214] width 69 height 34
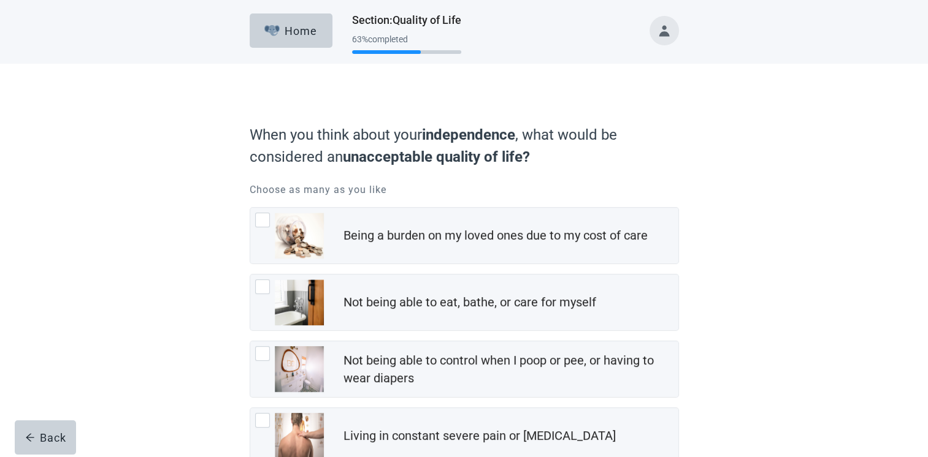
scroll to position [61, 0]
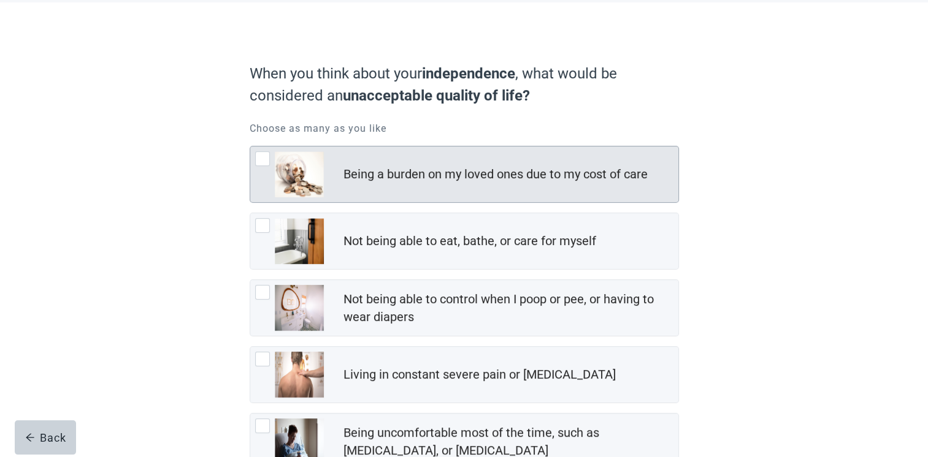
click at [262, 158] on div "Being a burden on my loved ones due to my cost of care, checkbox, not checked" at bounding box center [262, 158] width 15 height 15
click at [250, 147] on input "Being a burden on my loved ones due to my cost of care" at bounding box center [250, 146] width 1 height 1
checkbox input "true"
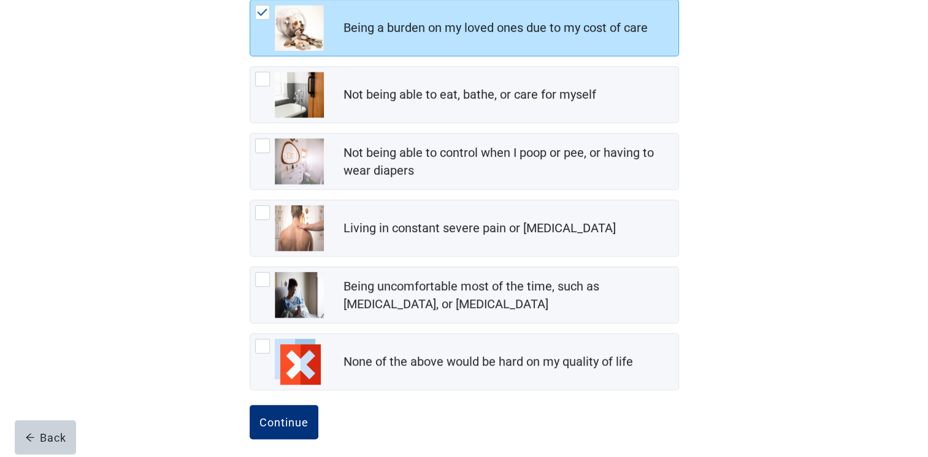
scroll to position [215, 0]
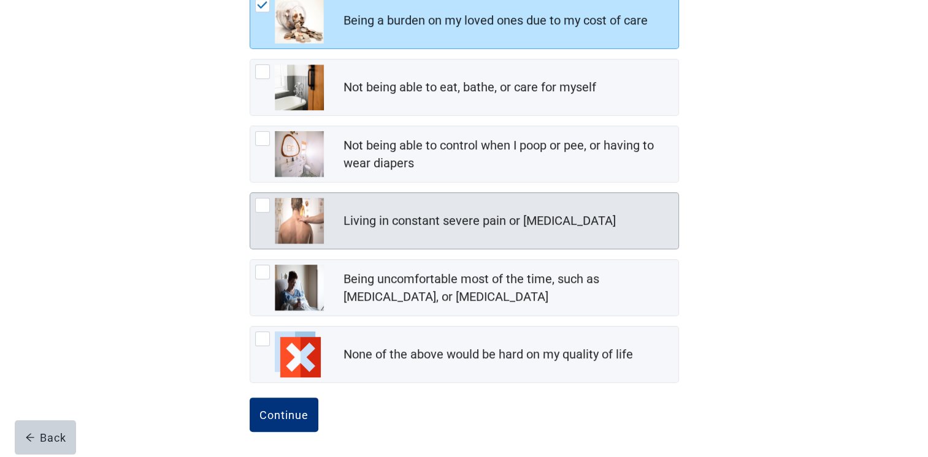
click at [262, 202] on div "Living in constant severe pain or shortness of breath, checkbox, not checked" at bounding box center [262, 205] width 15 height 15
click at [250, 193] on input "Living in constant severe pain or [MEDICAL_DATA]" at bounding box center [250, 193] width 1 height 1
checkbox input "true"
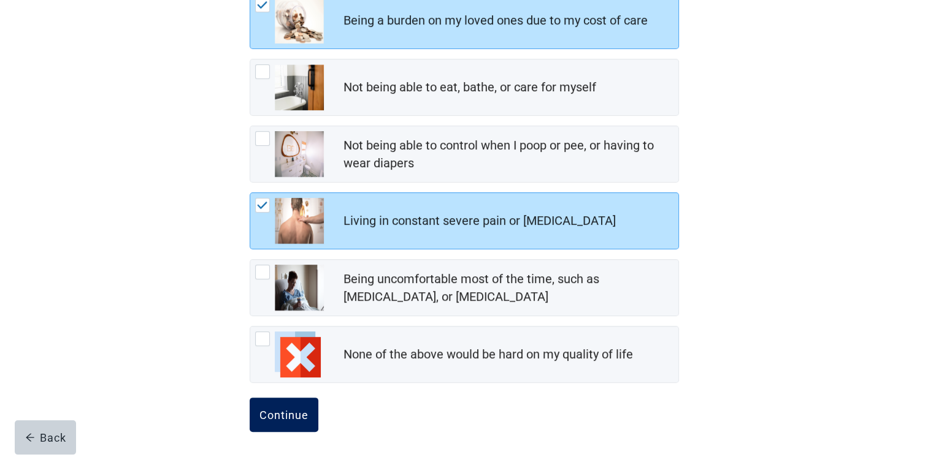
click at [299, 410] on div "Continue" at bounding box center [283, 415] width 49 height 12
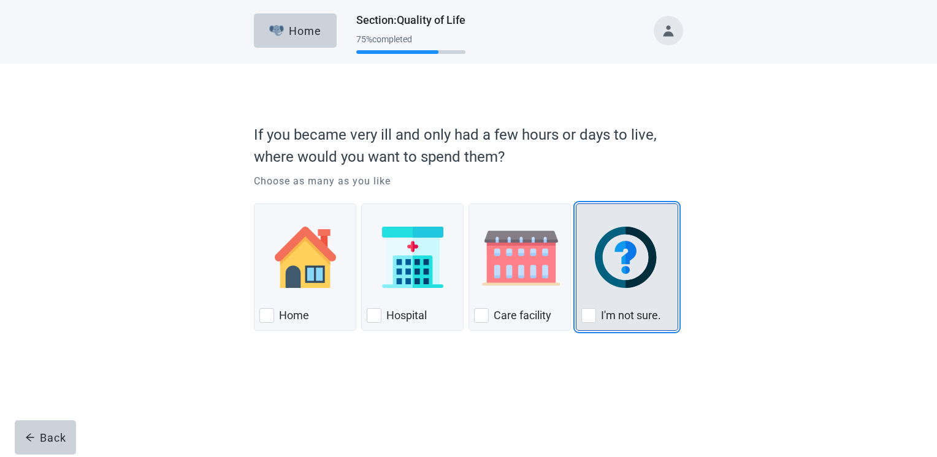
click at [587, 317] on div "I'm not sure., checkbox, not checked" at bounding box center [588, 315] width 15 height 15
click at [576, 204] on input "I'm not sure." at bounding box center [576, 204] width 1 height 1
checkbox input "true"
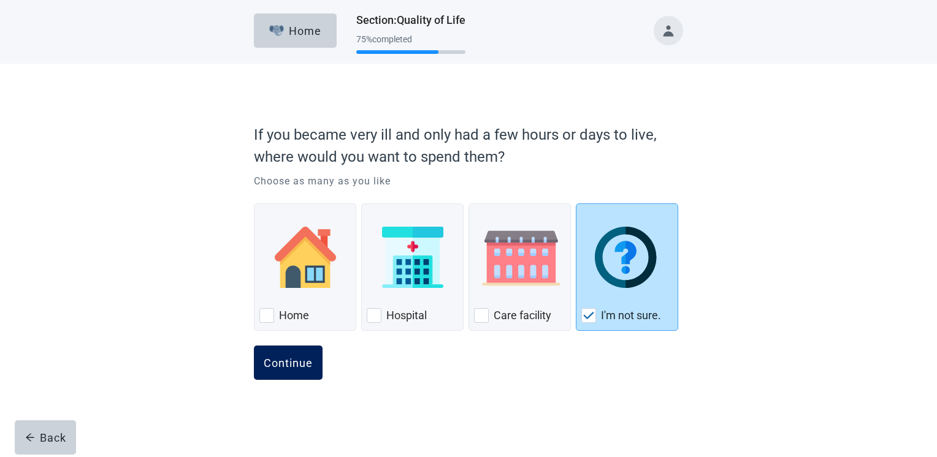
click at [311, 362] on div "Continue" at bounding box center [288, 363] width 49 height 12
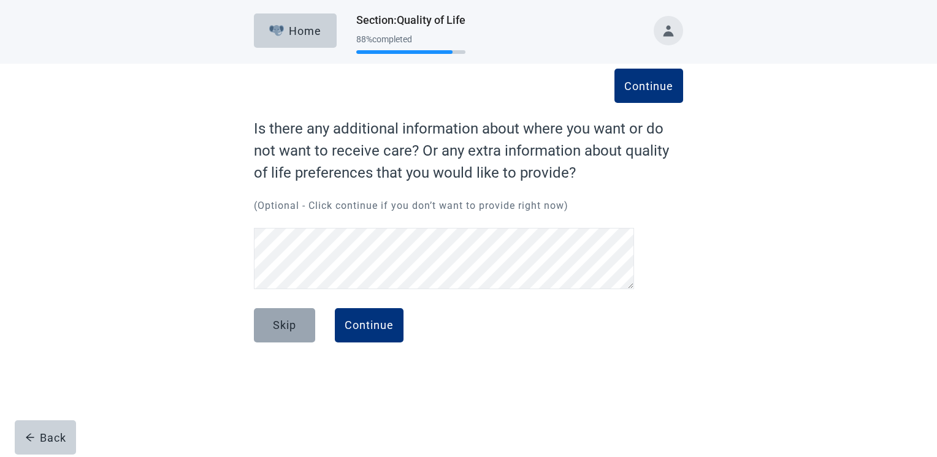
click at [294, 325] on div "Skip" at bounding box center [284, 325] width 23 height 12
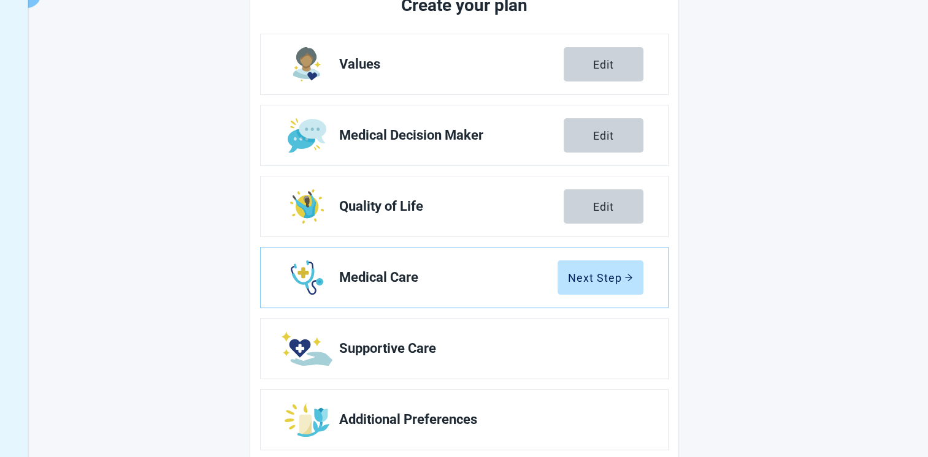
scroll to position [199, 0]
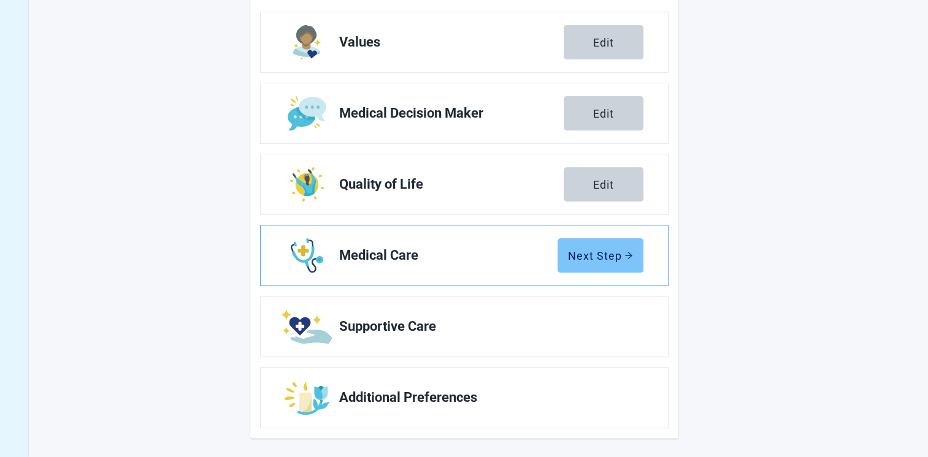
click at [627, 265] on button "Next Step" at bounding box center [600, 256] width 86 height 34
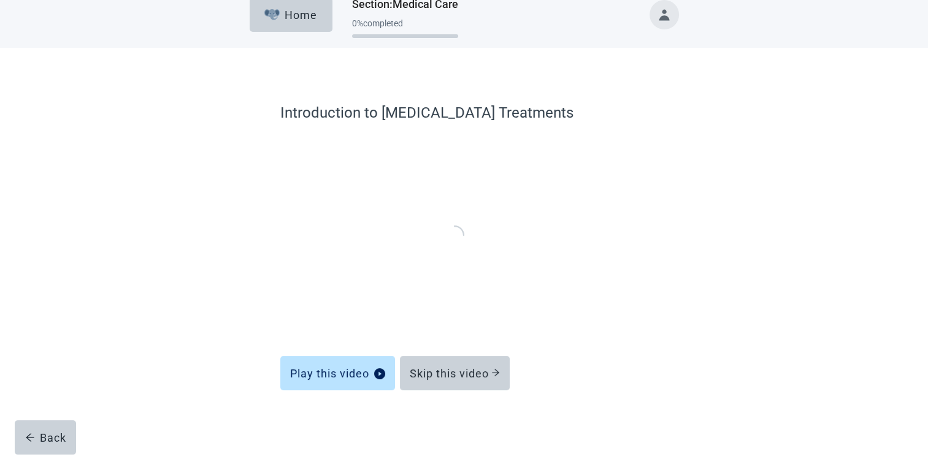
scroll to position [15, 0]
click at [468, 375] on div "Skip this video" at bounding box center [455, 375] width 90 height 12
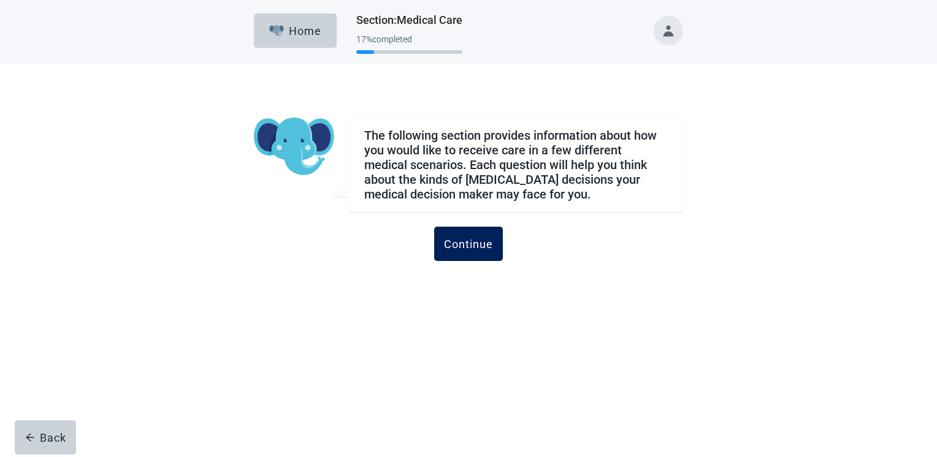
click at [474, 241] on div "Continue" at bounding box center [468, 244] width 49 height 12
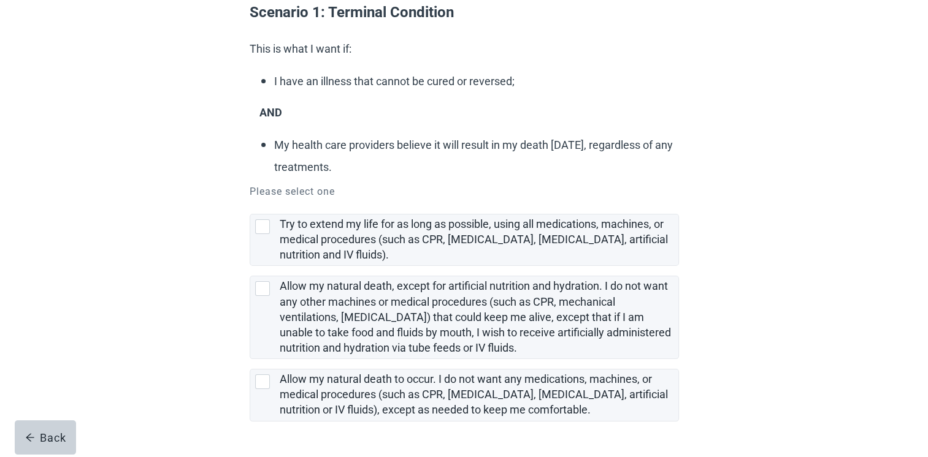
scroll to position [157, 0]
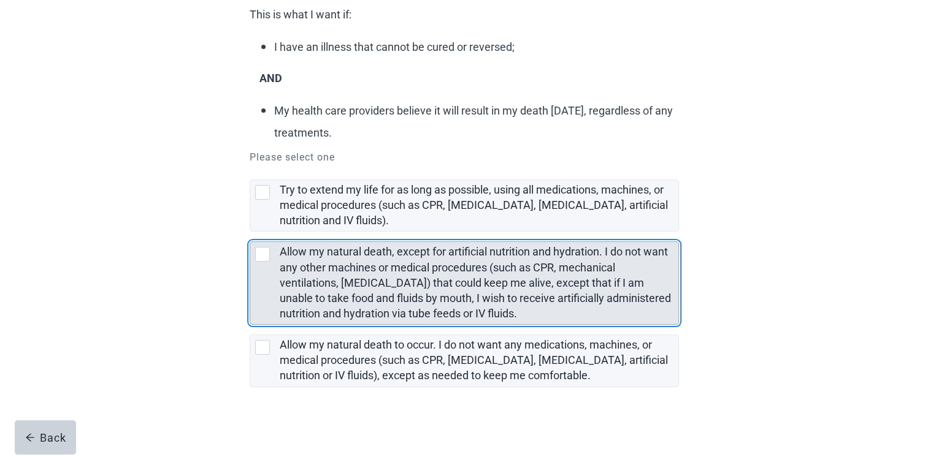
click at [265, 256] on div "Allow my natural death, except for artificial nutrition and hydration. I do not…" at bounding box center [262, 254] width 15 height 15
click at [250, 232] on input "Allow my natural death, except for artificial nutrition and hydration. I do not…" at bounding box center [250, 232] width 1 height 1
checkbox input "true"
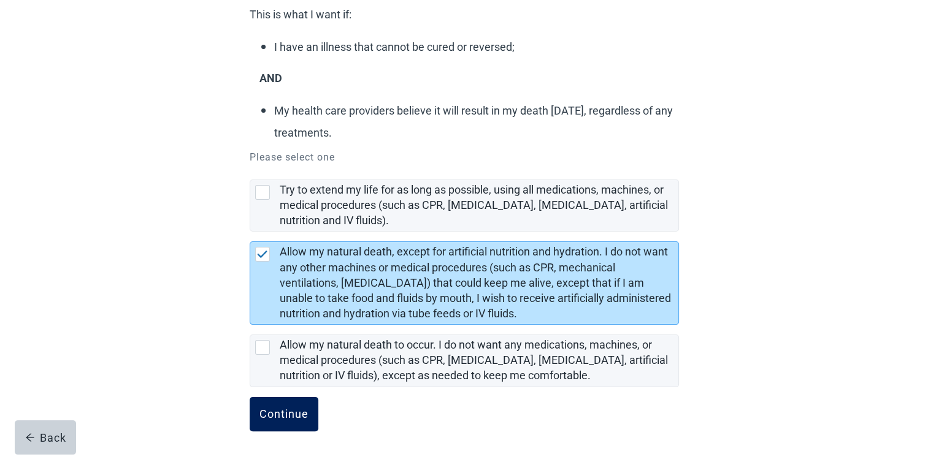
click at [311, 413] on button "Continue" at bounding box center [284, 414] width 69 height 34
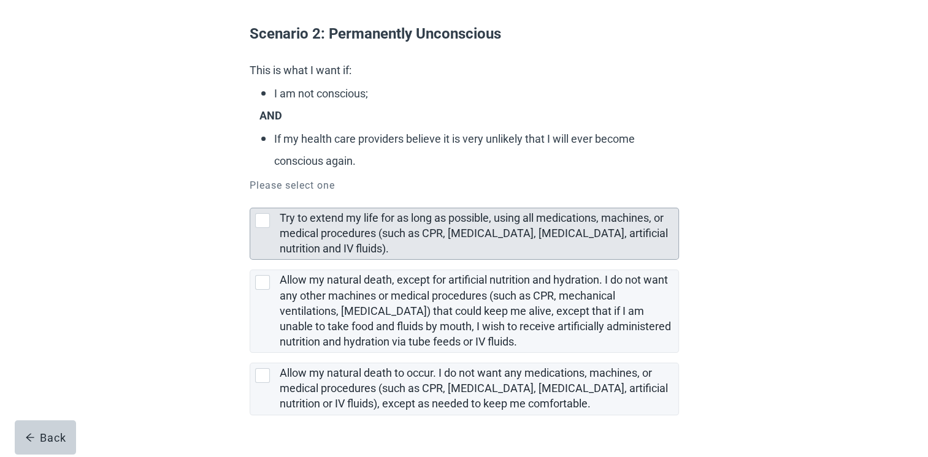
scroll to position [123, 0]
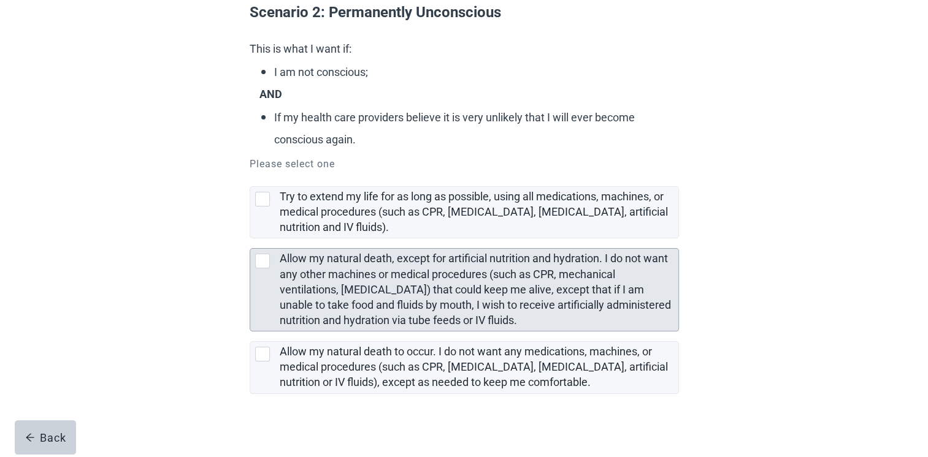
click at [264, 260] on div "Allow my natural death, except for artificial nutrition and hydration. I do not…" at bounding box center [262, 261] width 15 height 15
click at [250, 239] on input "Allow my natural death, except for artificial nutrition and hydration. I do not…" at bounding box center [250, 239] width 1 height 1
checkbox input "true"
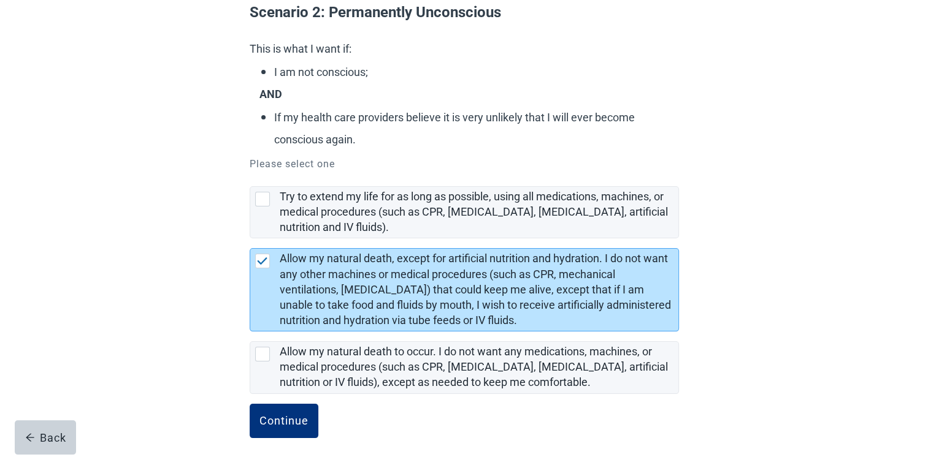
scroll to position [130, 0]
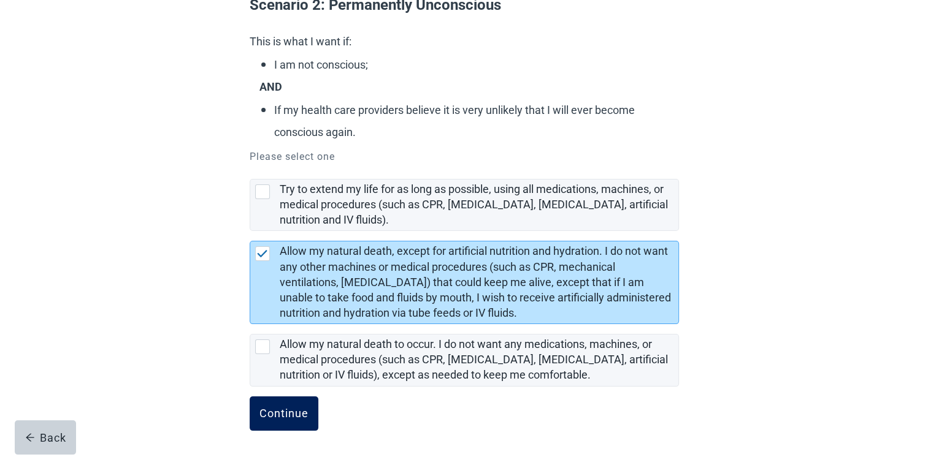
click at [281, 411] on div "Continue" at bounding box center [283, 414] width 49 height 12
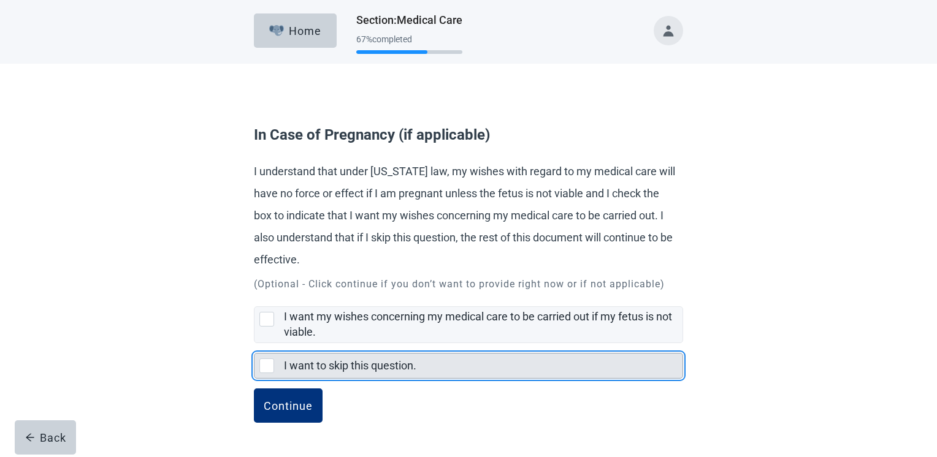
click at [269, 365] on div "I want to skip this question., checkbox, not selected" at bounding box center [266, 366] width 15 height 15
click at [254, 344] on input "I want to skip this question." at bounding box center [254, 343] width 1 height 1
checkbox input "true"
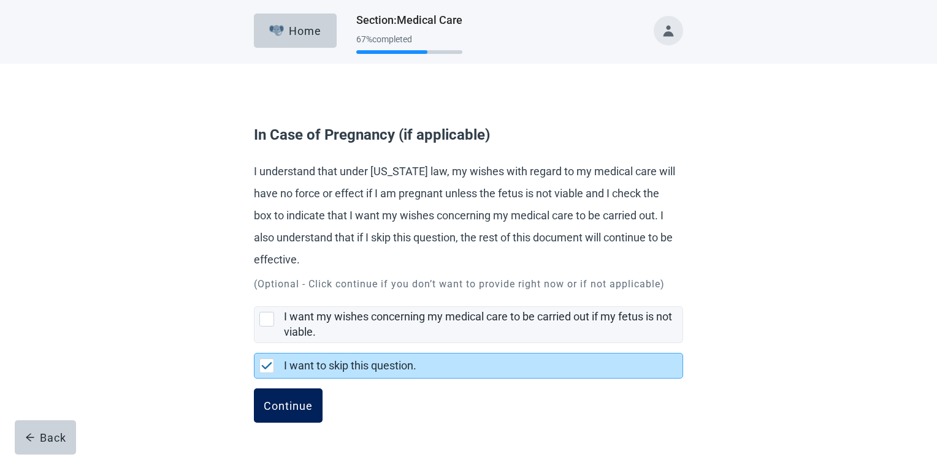
click at [292, 408] on div "Continue" at bounding box center [288, 406] width 49 height 12
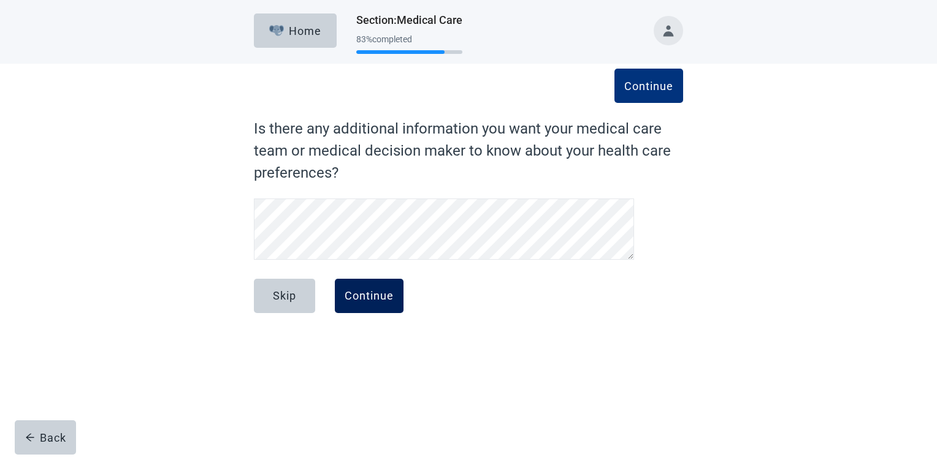
click at [372, 302] on div "Continue" at bounding box center [369, 296] width 49 height 12
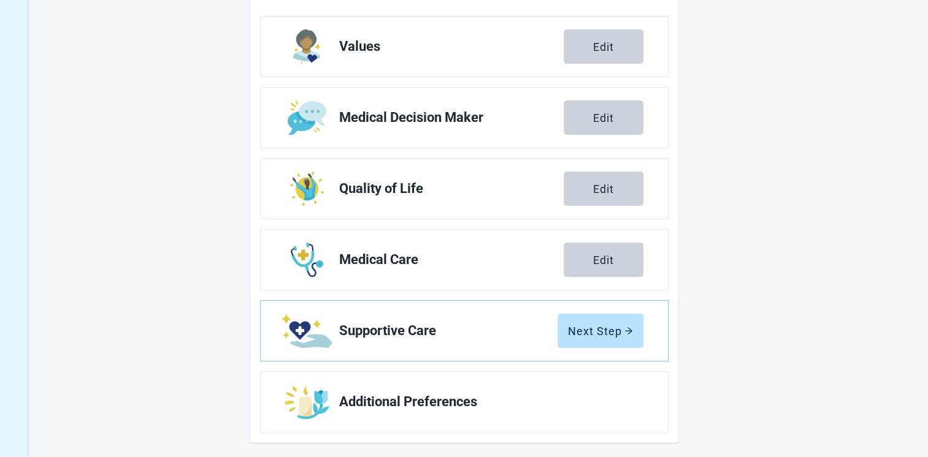
scroll to position [194, 0]
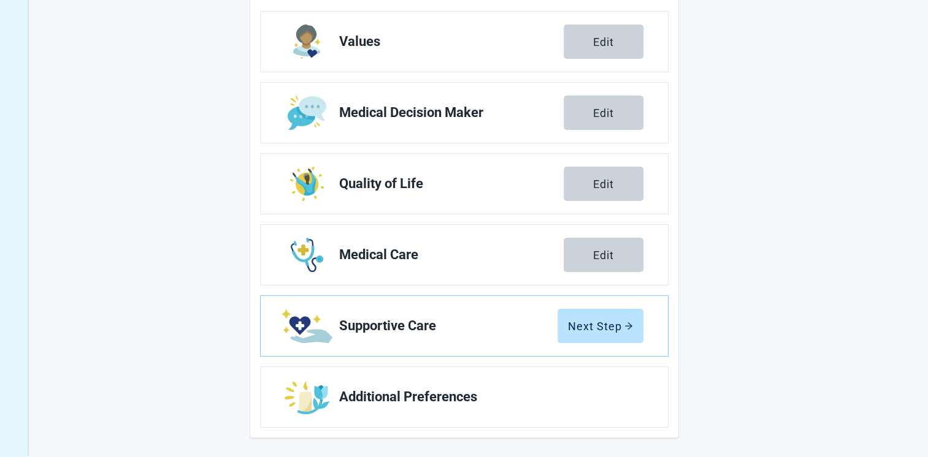
drag, startPoint x: 607, startPoint y: 321, endPoint x: 715, endPoint y: 319, distance: 107.9
click at [607, 321] on div "Next Step" at bounding box center [600, 326] width 65 height 12
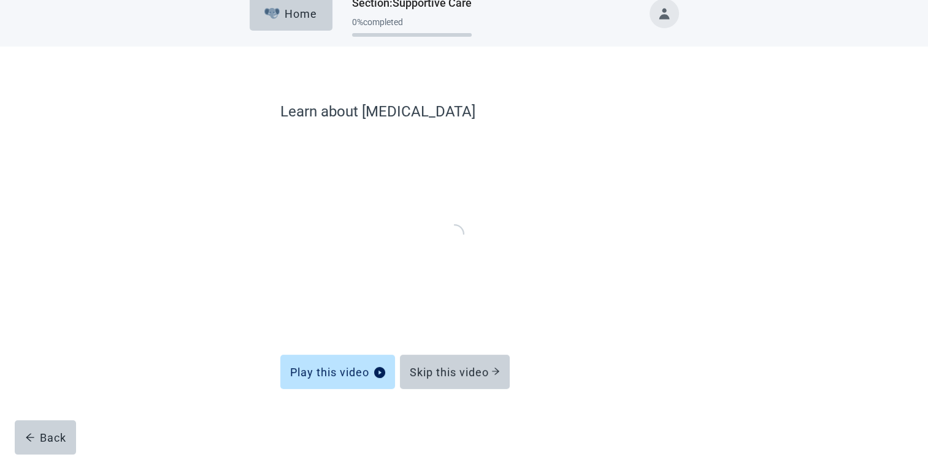
scroll to position [15, 0]
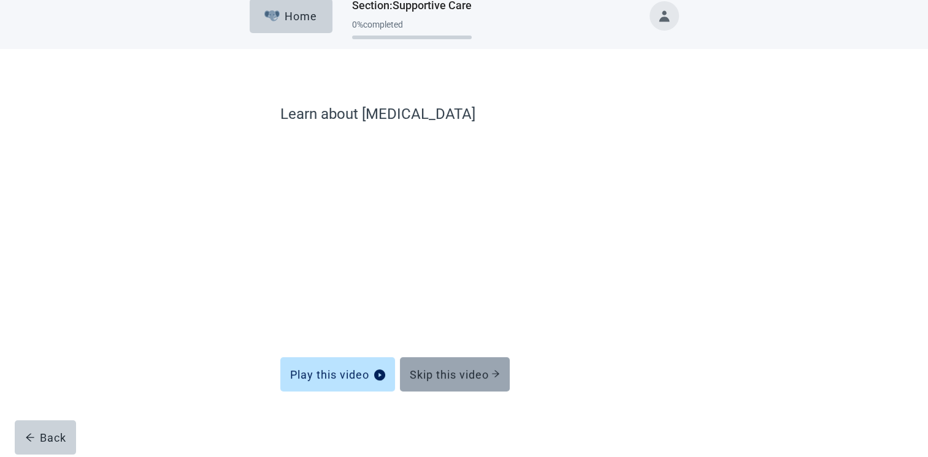
click at [471, 374] on div "Skip this video" at bounding box center [455, 375] width 90 height 12
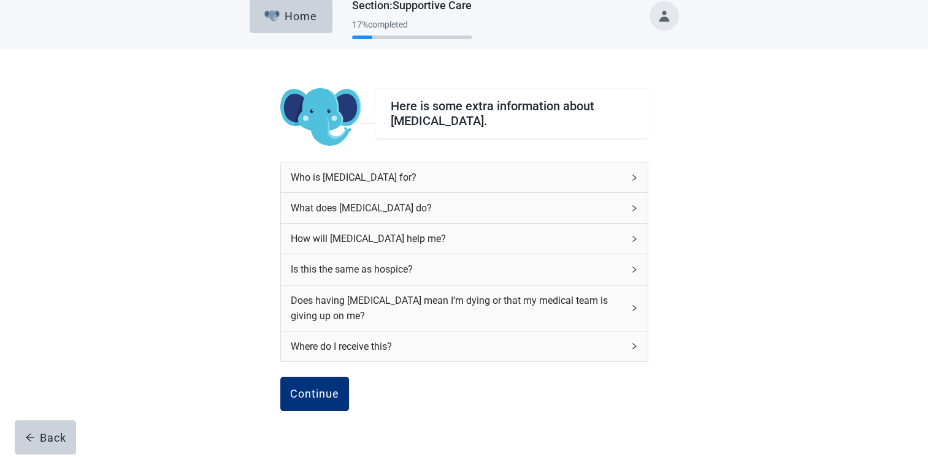
scroll to position [76, 0]
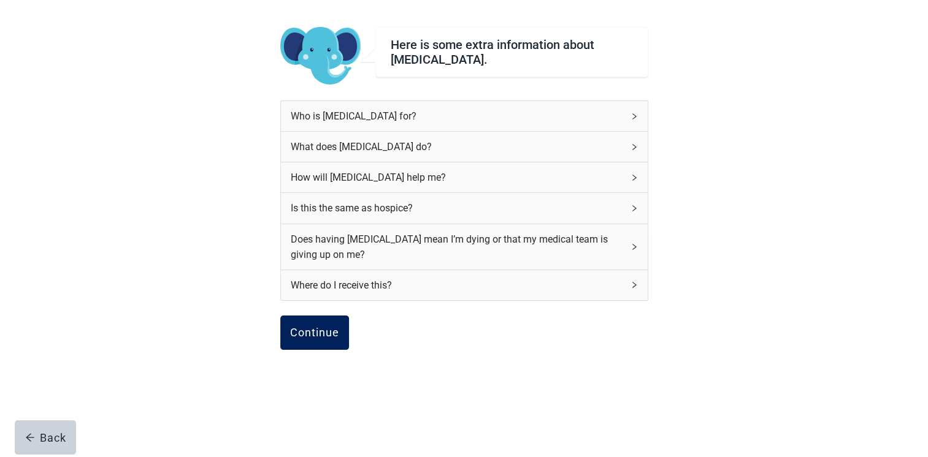
click at [335, 332] on div "Continue" at bounding box center [314, 333] width 49 height 12
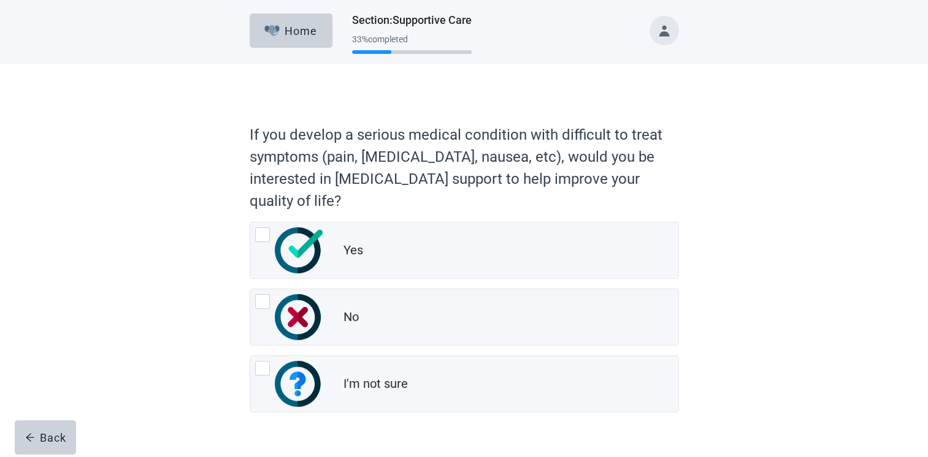
scroll to position [30, 0]
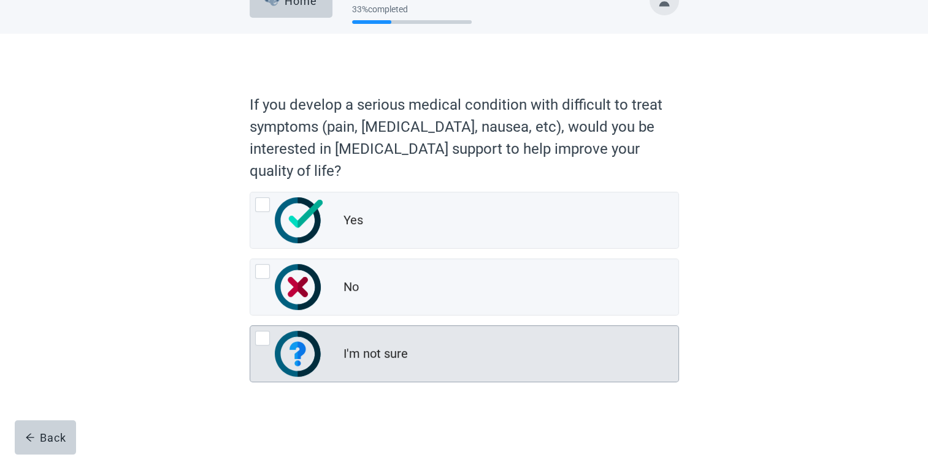
click at [265, 337] on div "I'm not sure, radio button, not checked" at bounding box center [262, 338] width 15 height 15
click at [250, 326] on input "I'm not sure" at bounding box center [250, 326] width 1 height 1
radio input "true"
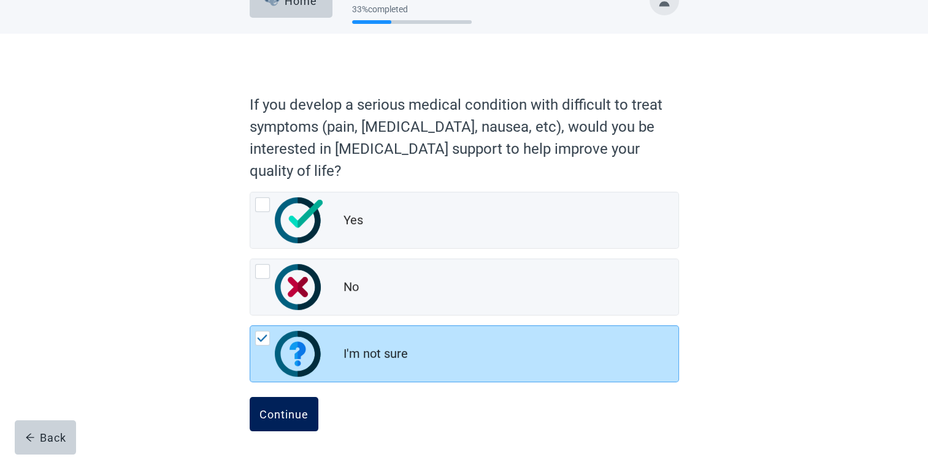
click at [297, 405] on button "Continue" at bounding box center [284, 414] width 69 height 34
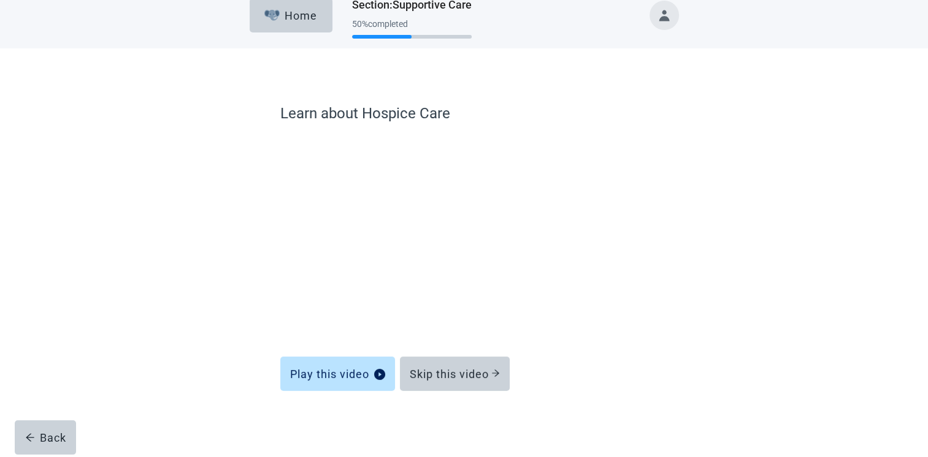
scroll to position [15, 0]
click at [459, 369] on div "Skip this video" at bounding box center [455, 375] width 90 height 12
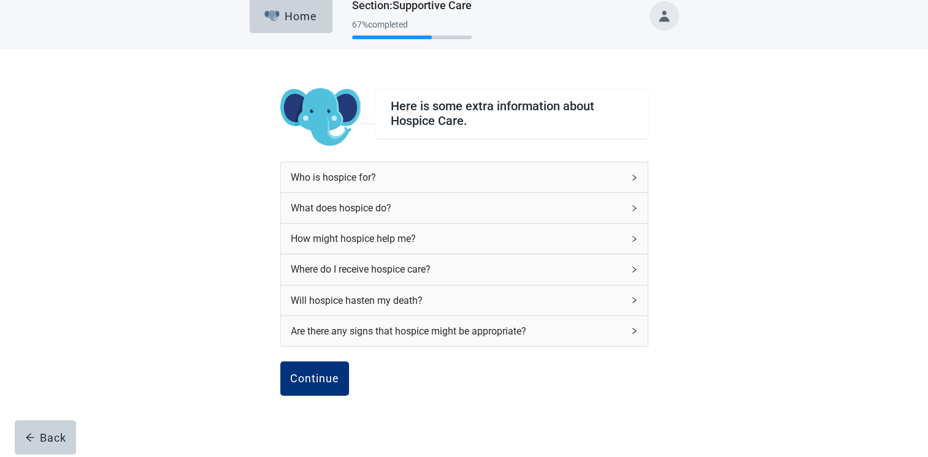
scroll to position [65, 0]
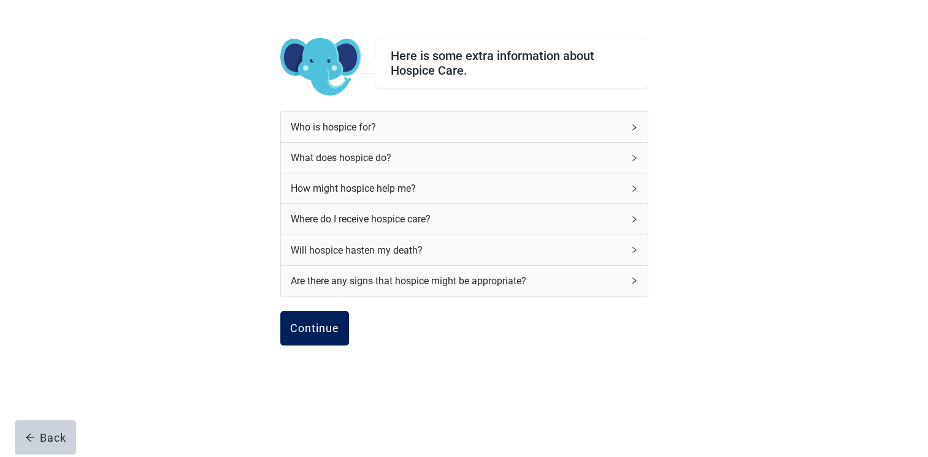
click at [334, 325] on div "Continue" at bounding box center [314, 329] width 49 height 12
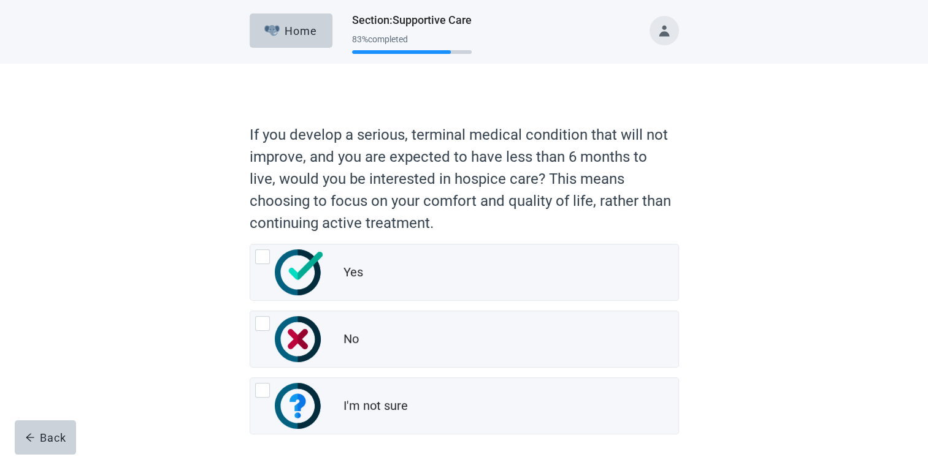
scroll to position [52, 0]
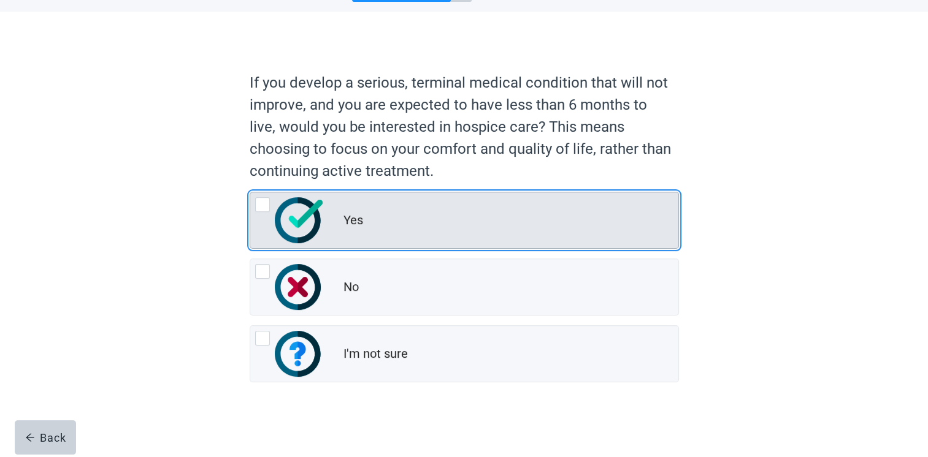
click at [261, 204] on div "Yes, radio button, not checked" at bounding box center [262, 204] width 15 height 15
click at [250, 193] on input "Yes" at bounding box center [250, 192] width 1 height 1
radio input "true"
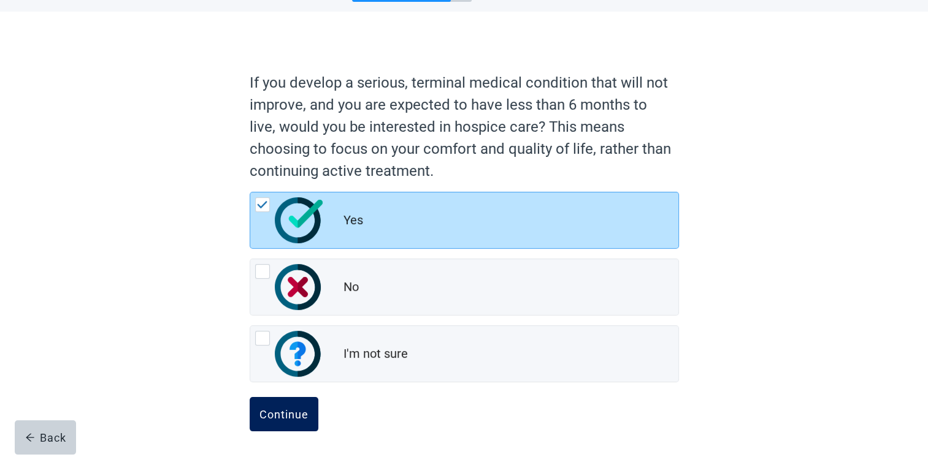
click at [307, 409] on div "Continue" at bounding box center [283, 414] width 49 height 12
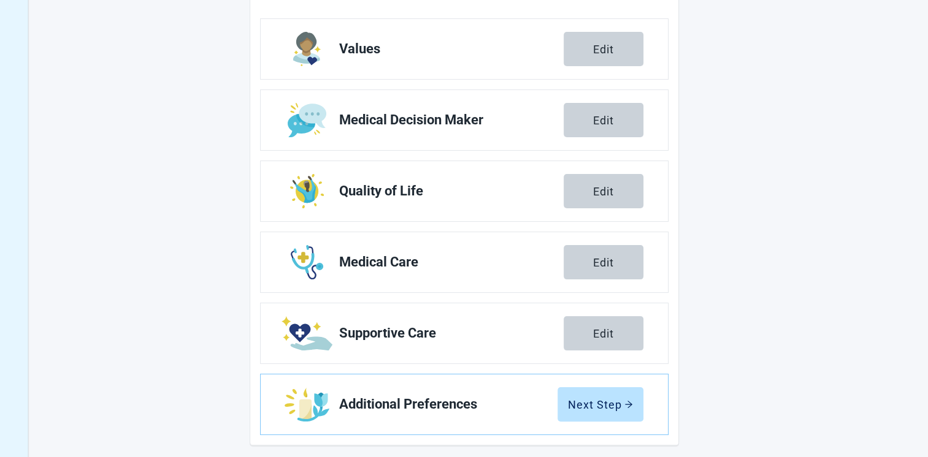
scroll to position [194, 0]
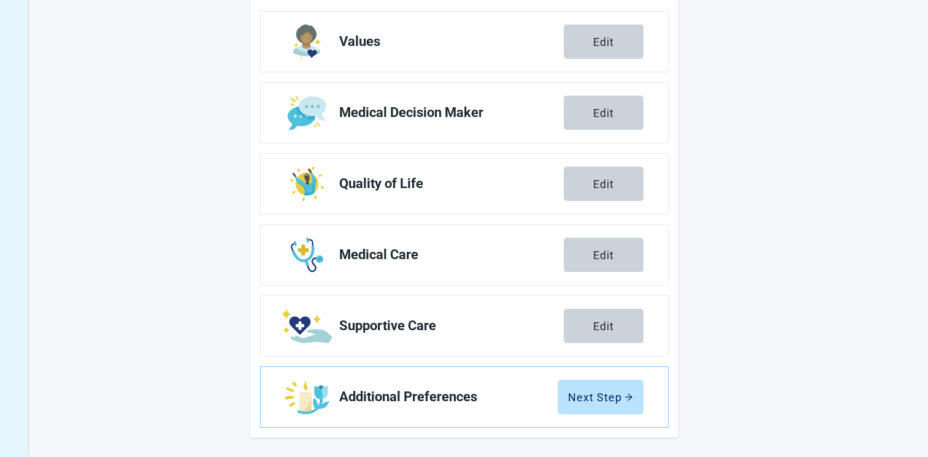
drag, startPoint x: 597, startPoint y: 396, endPoint x: 746, endPoint y: 354, distance: 154.9
click at [597, 396] on div "Next Step" at bounding box center [600, 397] width 65 height 12
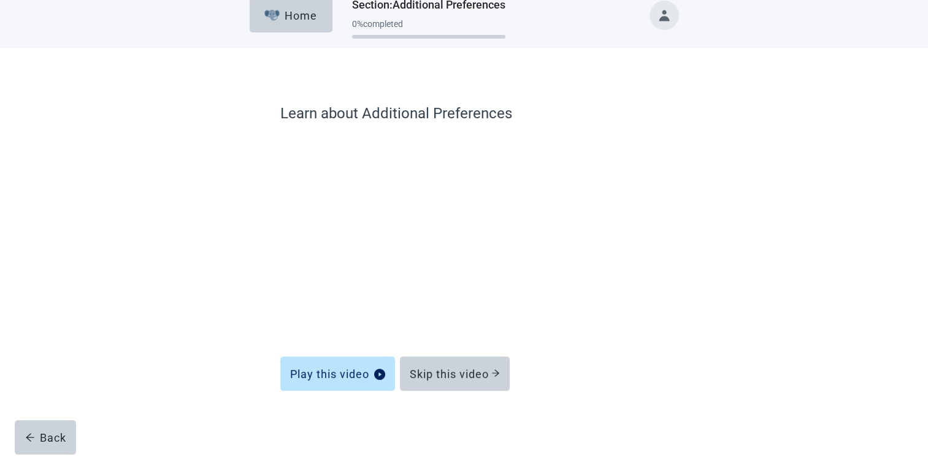
scroll to position [15, 0]
click at [461, 376] on div "Skip this video" at bounding box center [455, 375] width 90 height 12
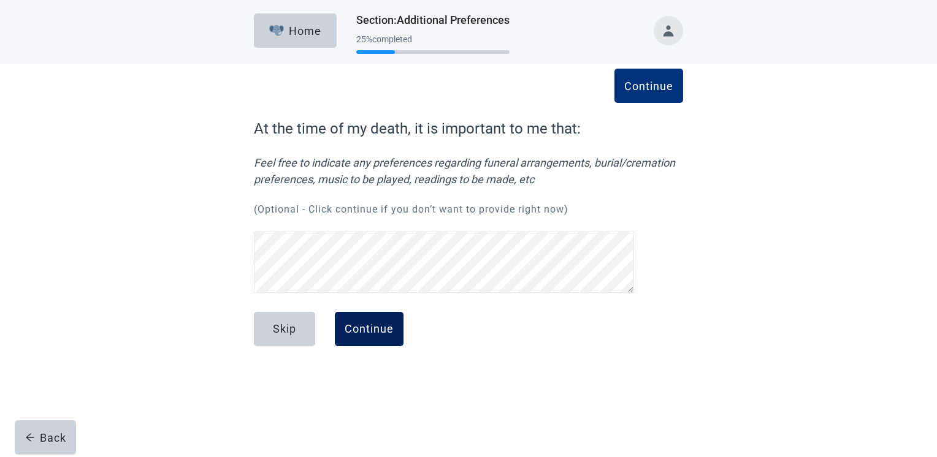
click at [383, 331] on div "Continue" at bounding box center [369, 329] width 49 height 12
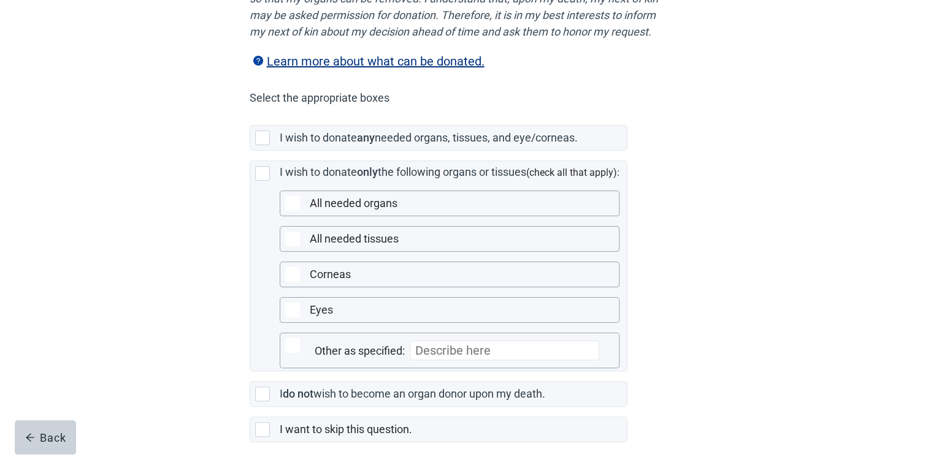
scroll to position [245, 0]
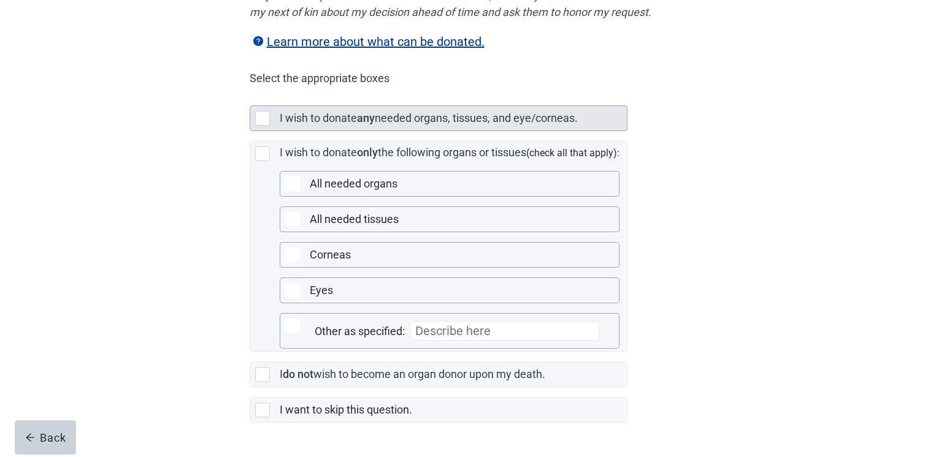
click at [261, 126] on div "Main content" at bounding box center [262, 118] width 15 height 15
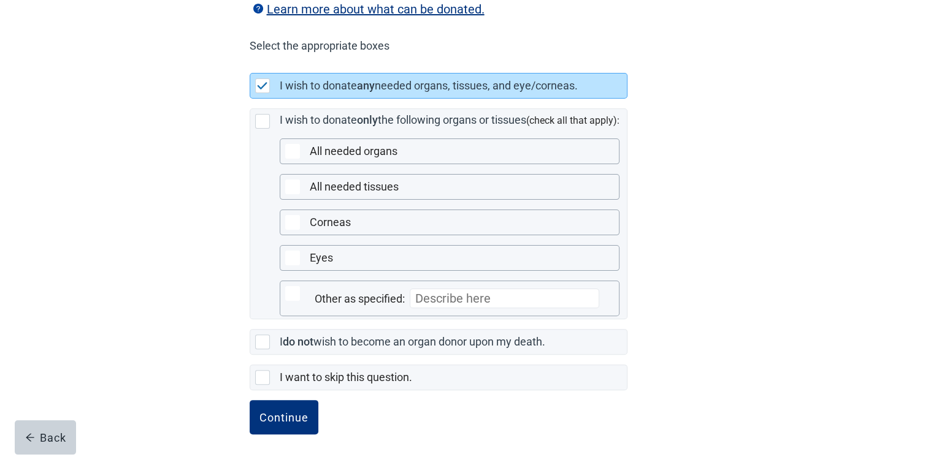
scroll to position [296, 0]
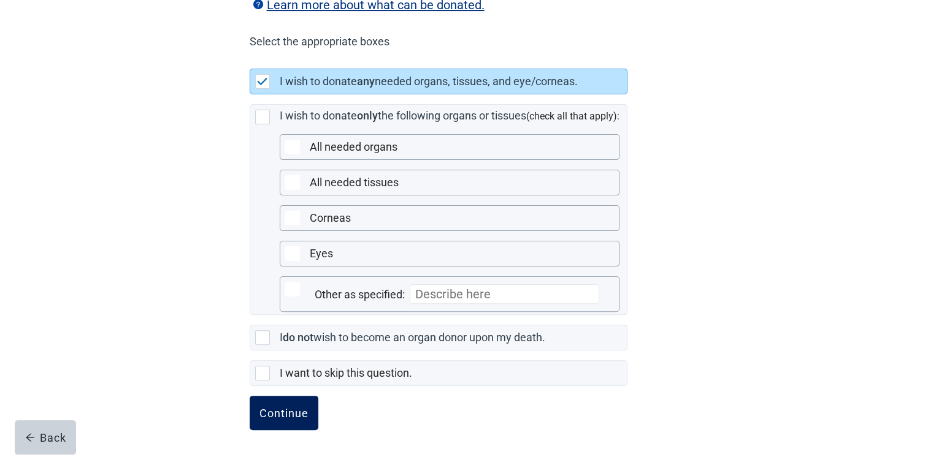
click at [282, 411] on div "Continue" at bounding box center [283, 413] width 49 height 12
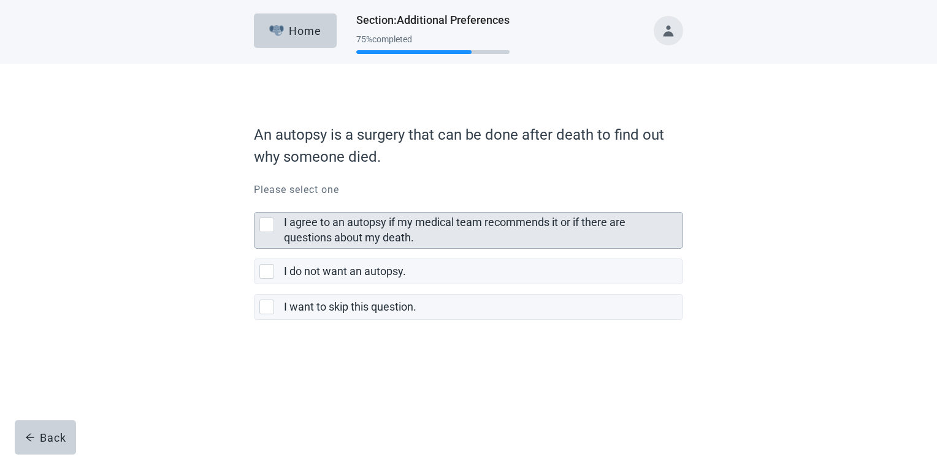
click at [269, 226] on div "I agree to an autopsy if my medical team recommends it or if there are question…" at bounding box center [266, 225] width 15 height 15
click at [254, 203] on input "I agree to an autopsy if my medical team recommends it or if there are question…" at bounding box center [254, 202] width 1 height 1
checkbox input "true"
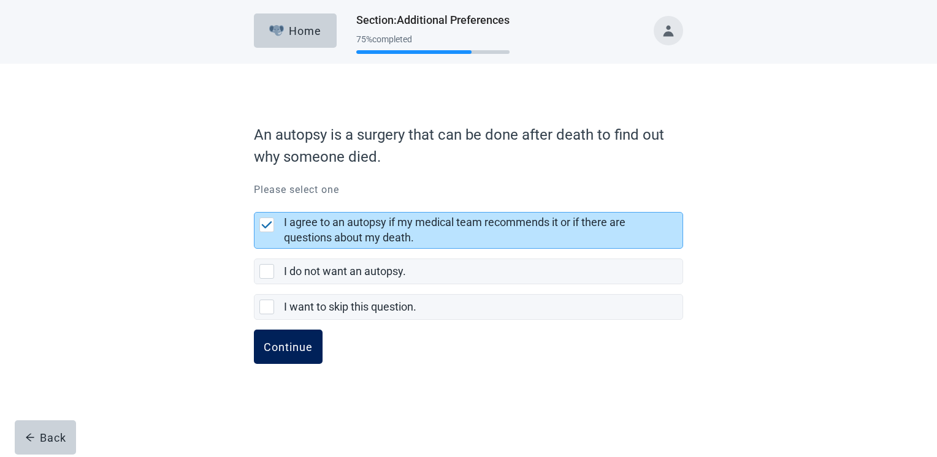
click at [309, 346] on div "Continue" at bounding box center [288, 347] width 49 height 12
